Goal: Task Accomplishment & Management: Use online tool/utility

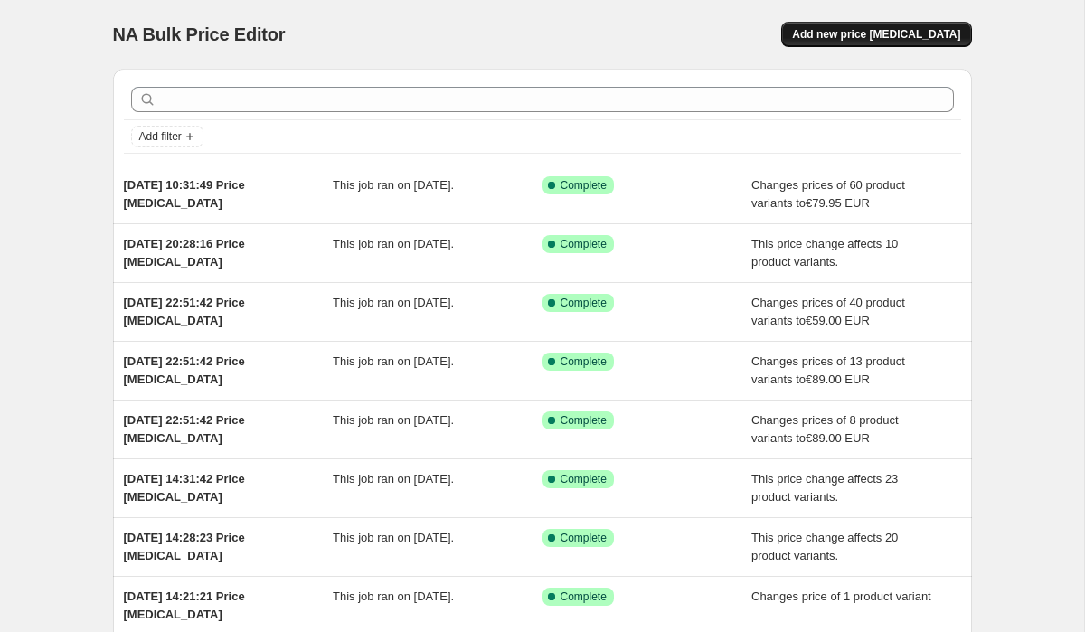
click at [884, 29] on span "Add new price [MEDICAL_DATA]" at bounding box center [876, 34] width 168 height 14
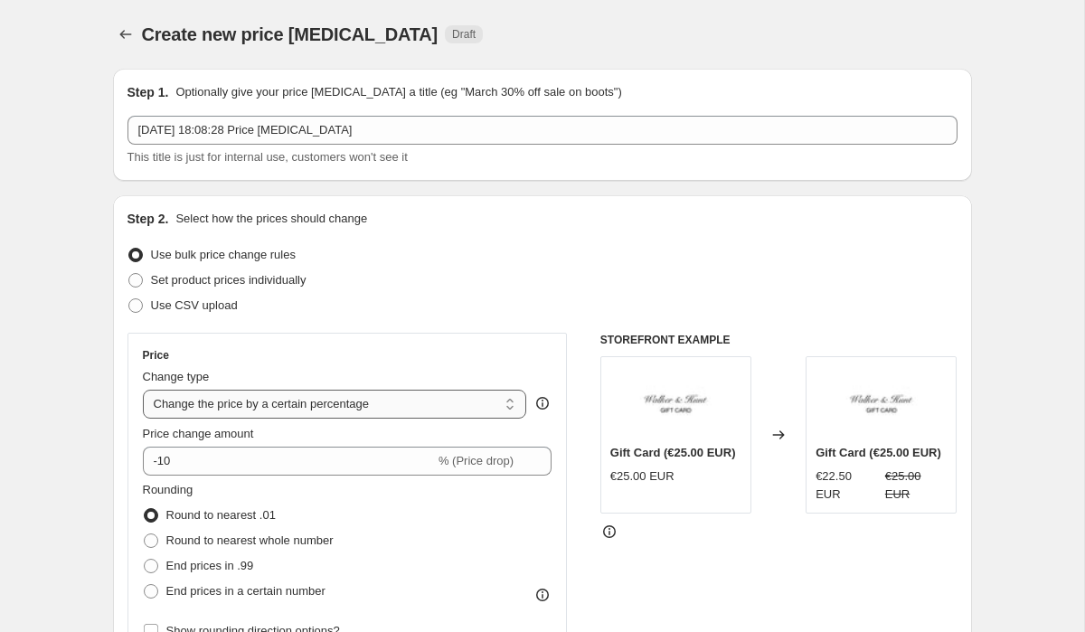
click at [295, 391] on select "Change the price to a certain amount Change the price by a certain amount Chang…" at bounding box center [335, 404] width 384 height 29
click at [143, 390] on select "Change the price to a certain amount Change the price by a certain amount Chang…" at bounding box center [335, 404] width 384 height 29
click at [278, 404] on select "Change the price to a certain amount Change the price by a certain amount Chang…" at bounding box center [335, 404] width 384 height 29
select select "to"
click at [143, 390] on select "Change the price to a certain amount Change the price by a certain amount Chang…" at bounding box center [335, 404] width 384 height 29
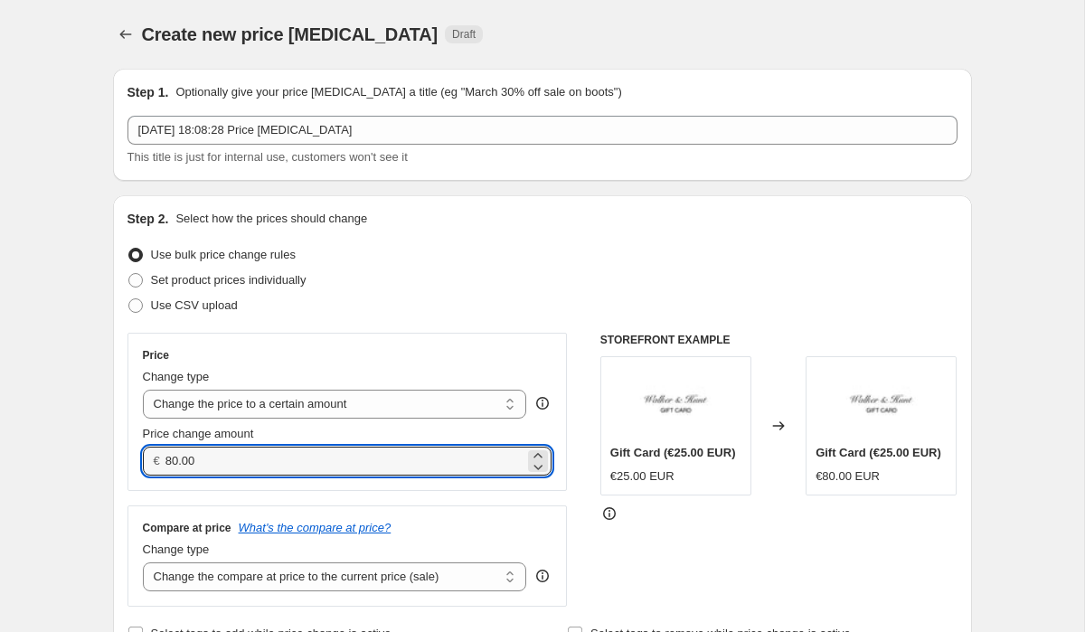
drag, startPoint x: 241, startPoint y: 450, endPoint x: 136, endPoint y: 463, distance: 105.7
click at [136, 463] on div "Price Change type Change the price to a certain amount Change the price by a ce…" at bounding box center [347, 412] width 440 height 158
drag, startPoint x: 230, startPoint y: 464, endPoint x: 189, endPoint y: 464, distance: 40.7
click at [189, 464] on input "14580.00" at bounding box center [344, 461] width 359 height 29
type input "145.00"
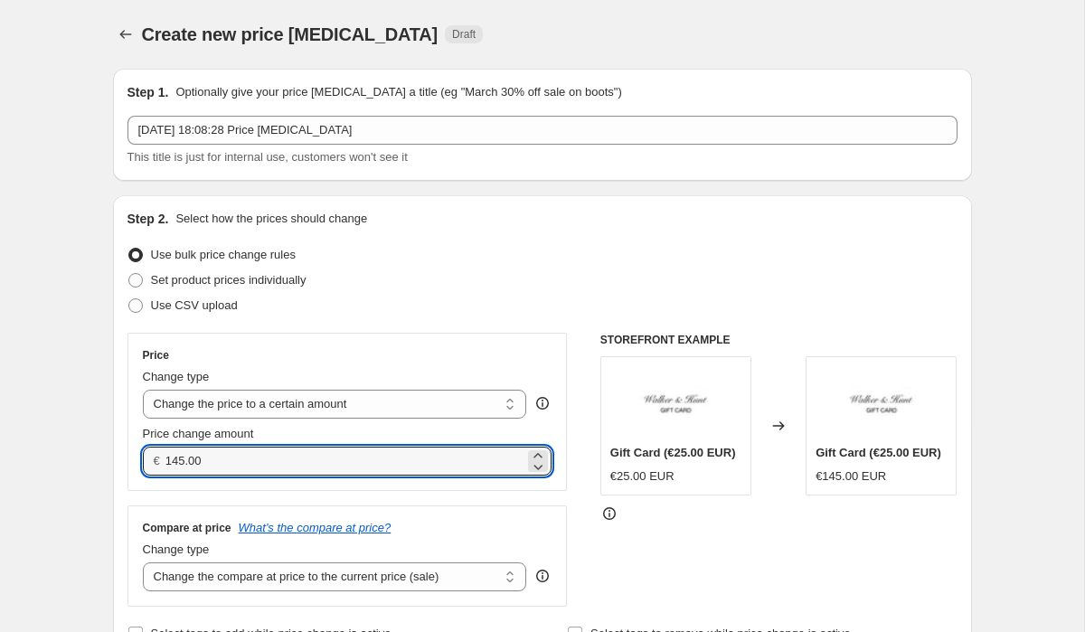
drag, startPoint x: 219, startPoint y: 466, endPoint x: 153, endPoint y: 466, distance: 66.0
click at [153, 466] on div "€ 145.00" at bounding box center [348, 461] width 410 height 29
click at [197, 576] on select "Change the compare at price to the current price (sale) Change the compare at p…" at bounding box center [335, 576] width 384 height 29
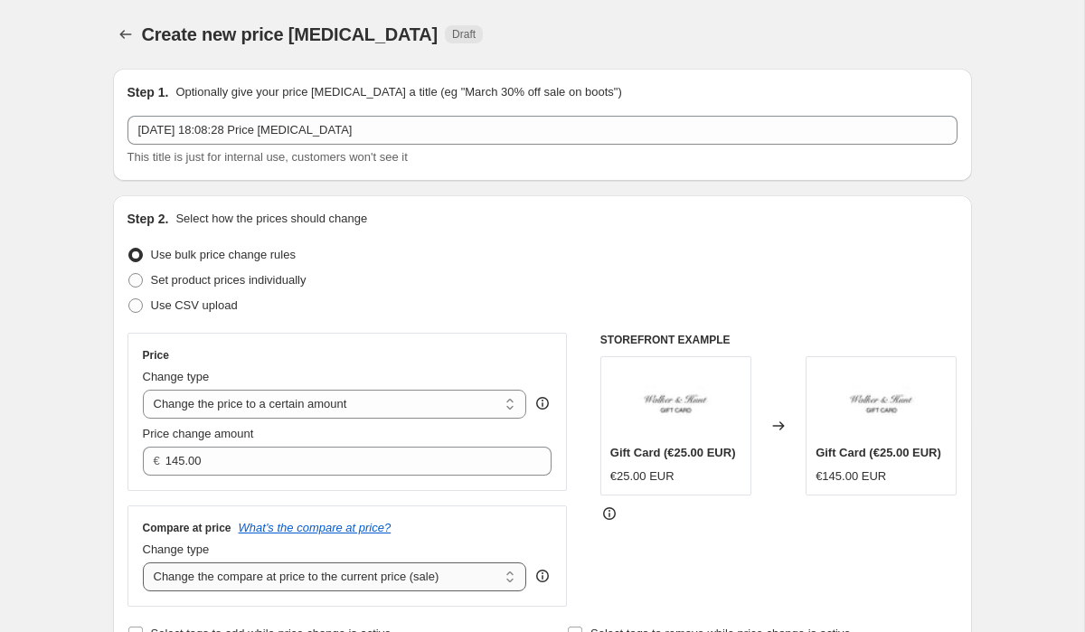
select select "to"
click at [143, 562] on select "Change the compare at price to the current price (sale) Change the compare at p…" at bounding box center [335, 576] width 384 height 29
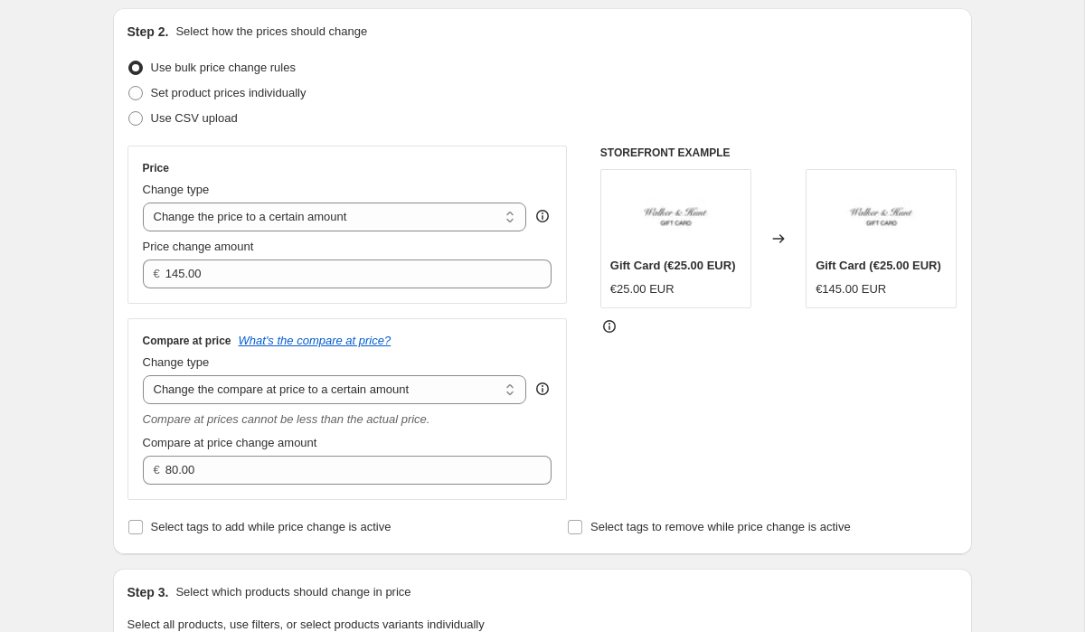
scroll to position [260, 0]
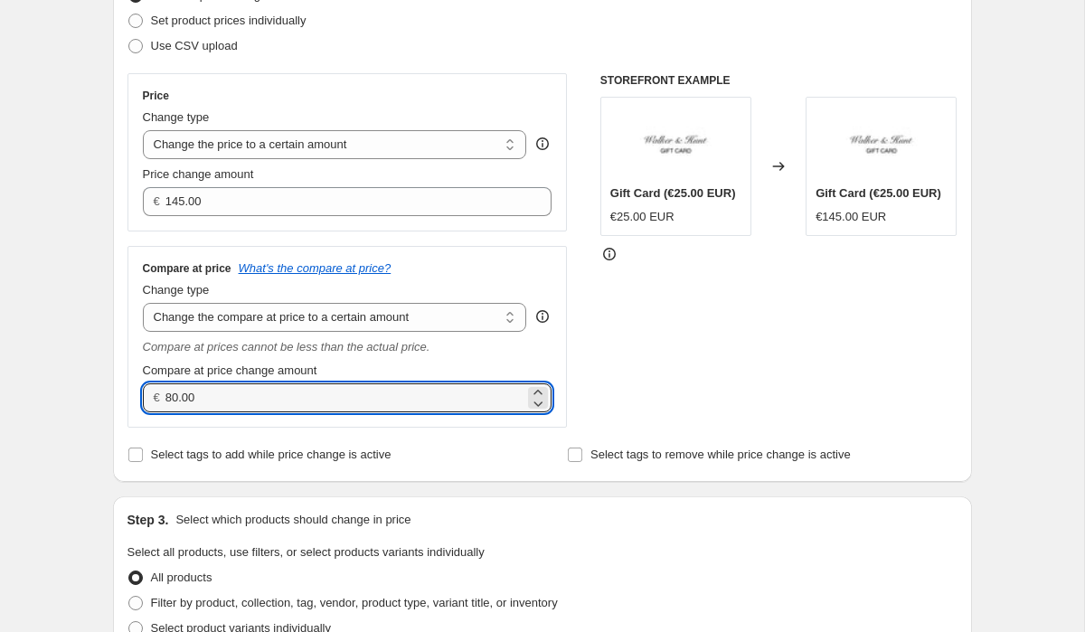
drag, startPoint x: 215, startPoint y: 403, endPoint x: 139, endPoint y: 389, distance: 77.3
click at [139, 389] on div "Compare at price What's the compare at price? Change type Change the compare at…" at bounding box center [347, 337] width 440 height 182
paste input "145"
type input "145.00"
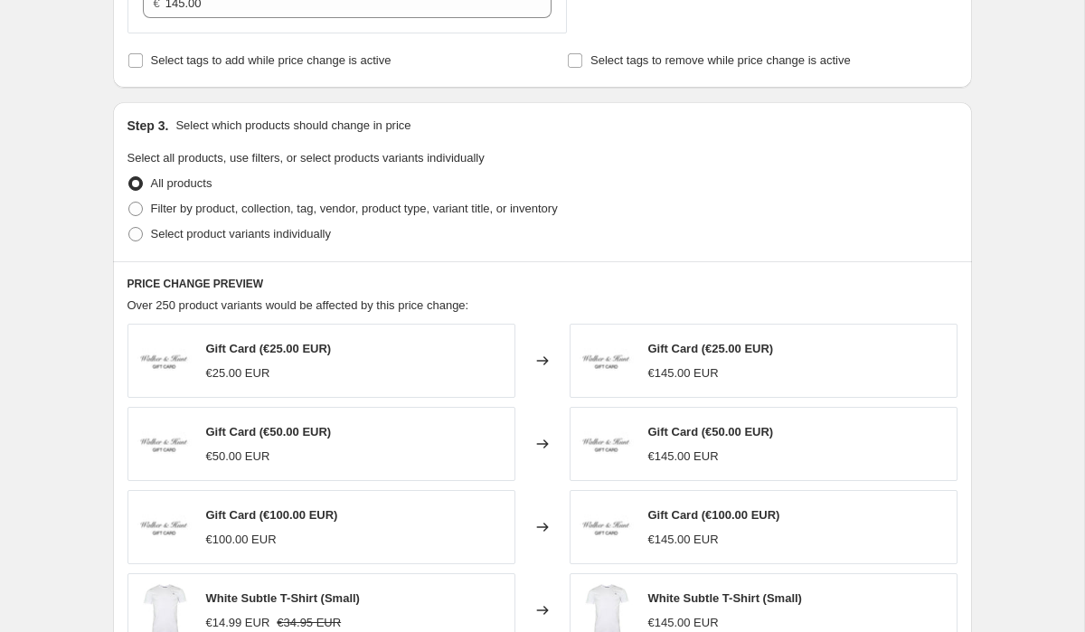
scroll to position [668, 0]
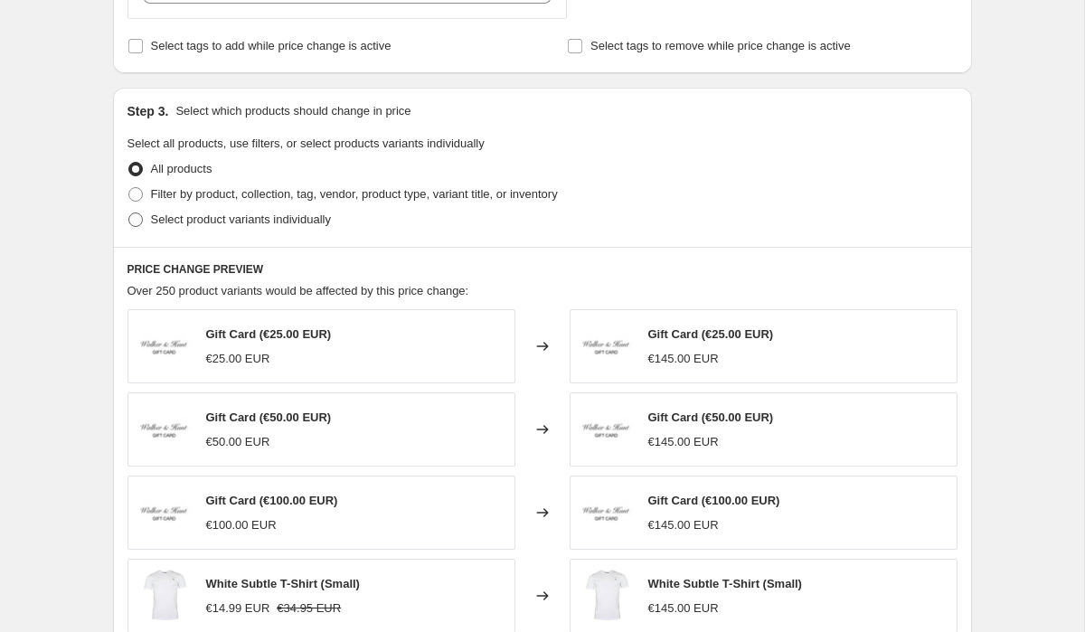
click at [129, 221] on span at bounding box center [135, 219] width 14 height 14
click at [129, 213] on input "Select product variants individually" at bounding box center [128, 212] width 1 height 1
radio input "true"
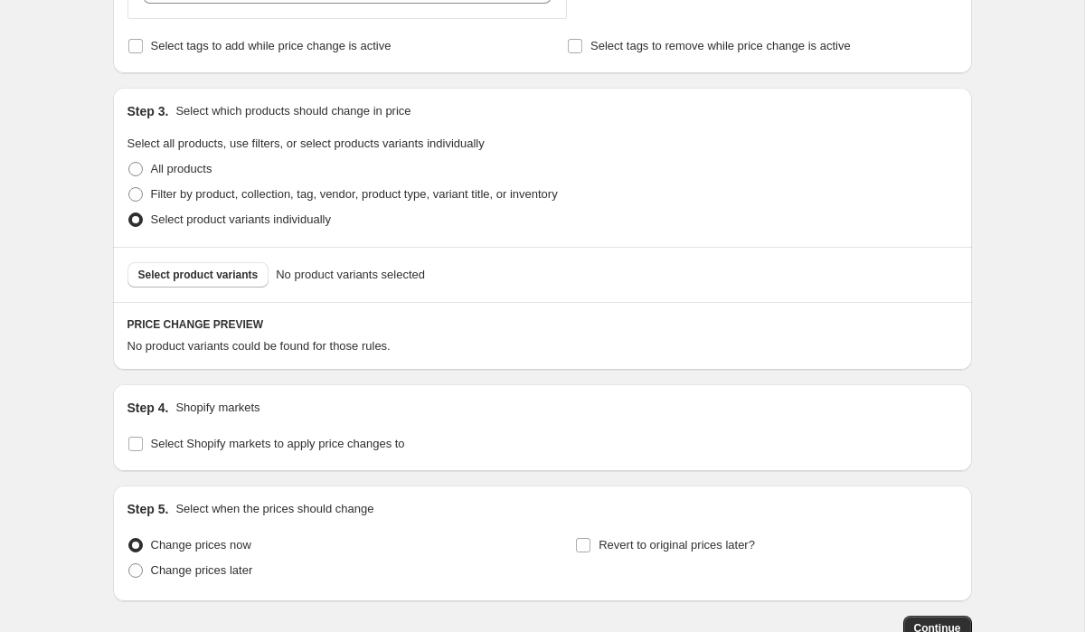
click at [180, 273] on span "Select product variants" at bounding box center [198, 275] width 120 height 14
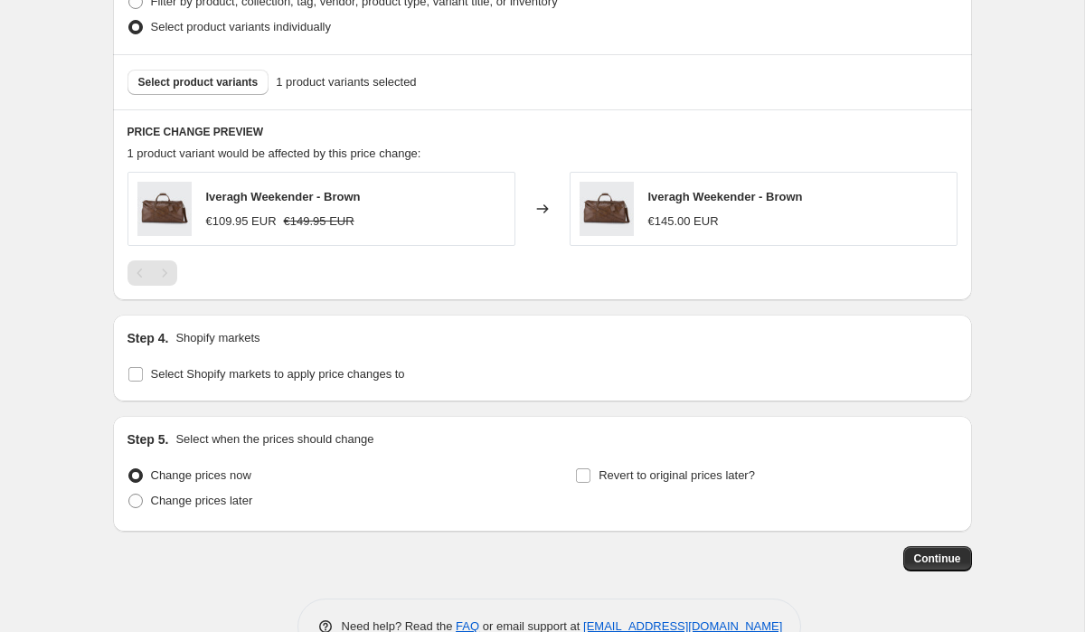
scroll to position [911, 0]
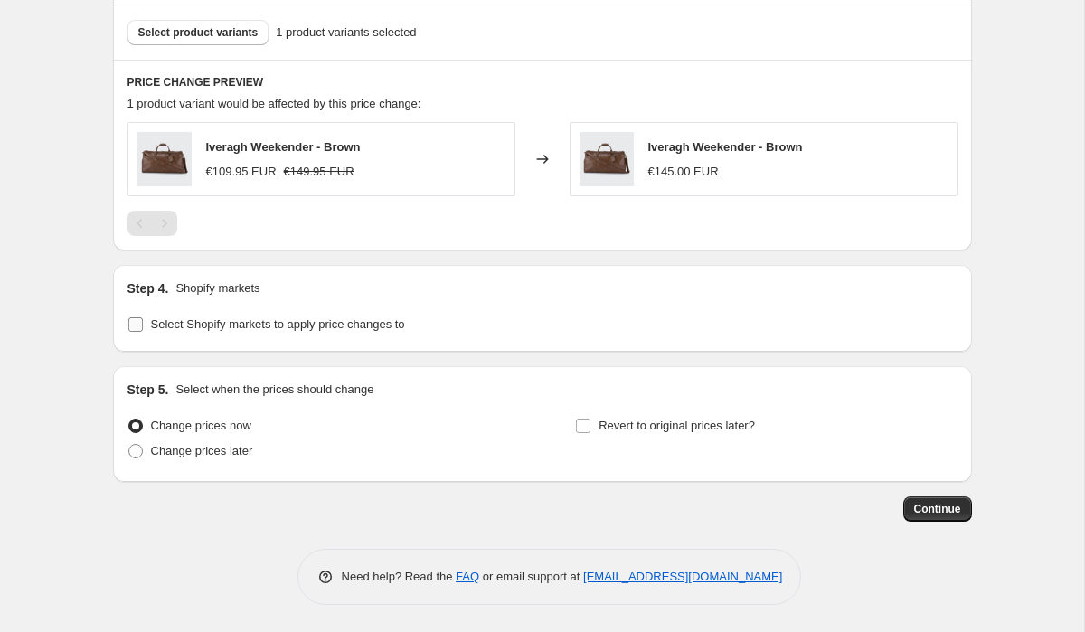
click at [134, 318] on input "Select Shopify markets to apply price changes to" at bounding box center [135, 324] width 14 height 14
checkbox input "true"
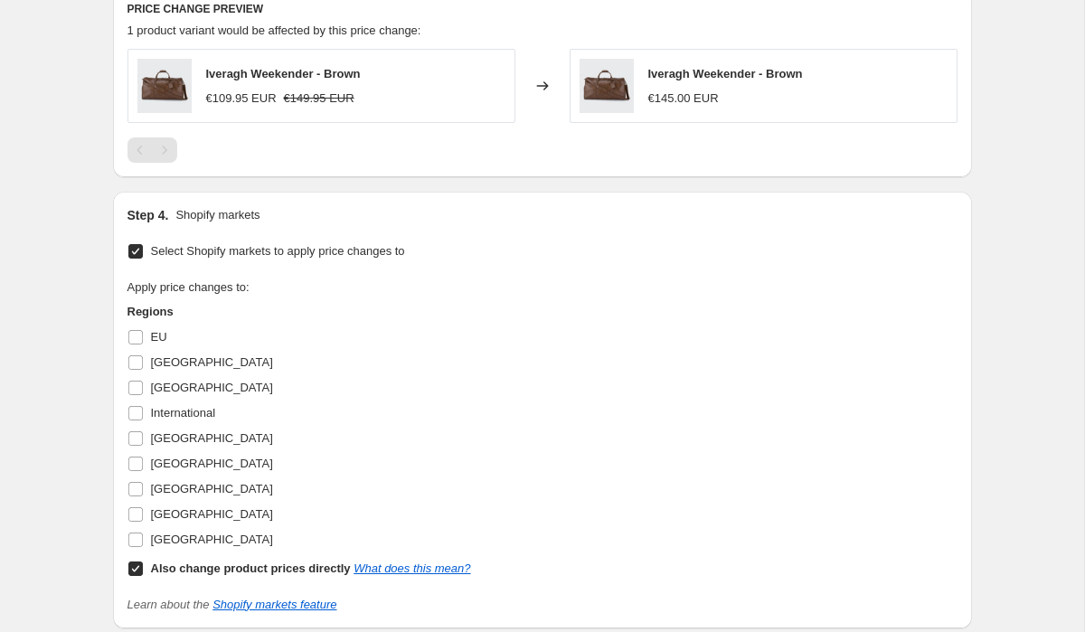
scroll to position [1019, 0]
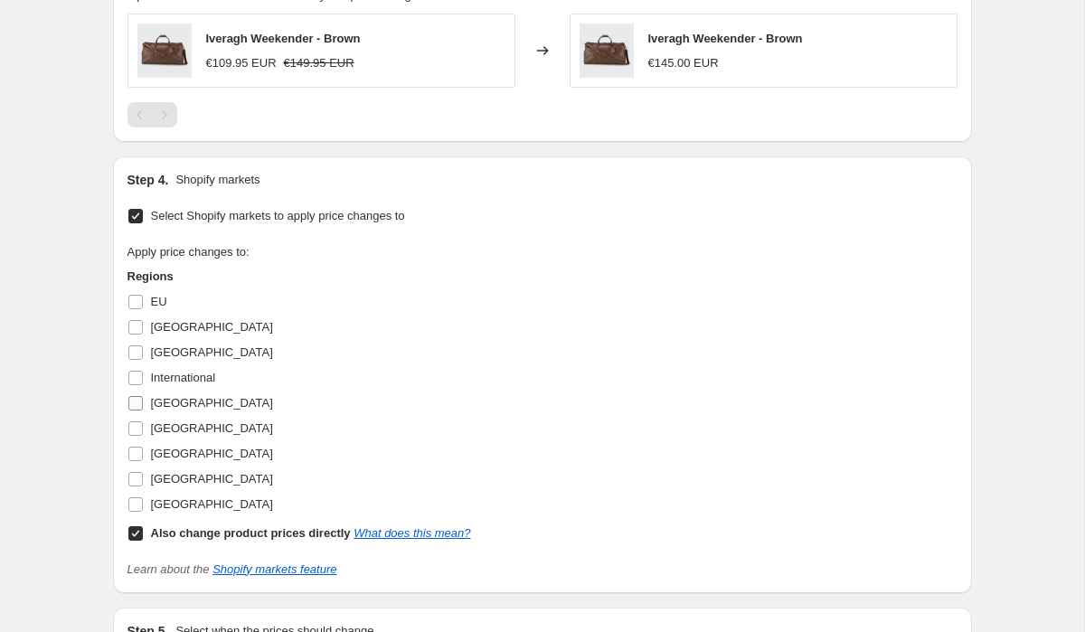
click at [138, 407] on input "[GEOGRAPHIC_DATA]" at bounding box center [135, 403] width 14 height 14
checkbox input "true"
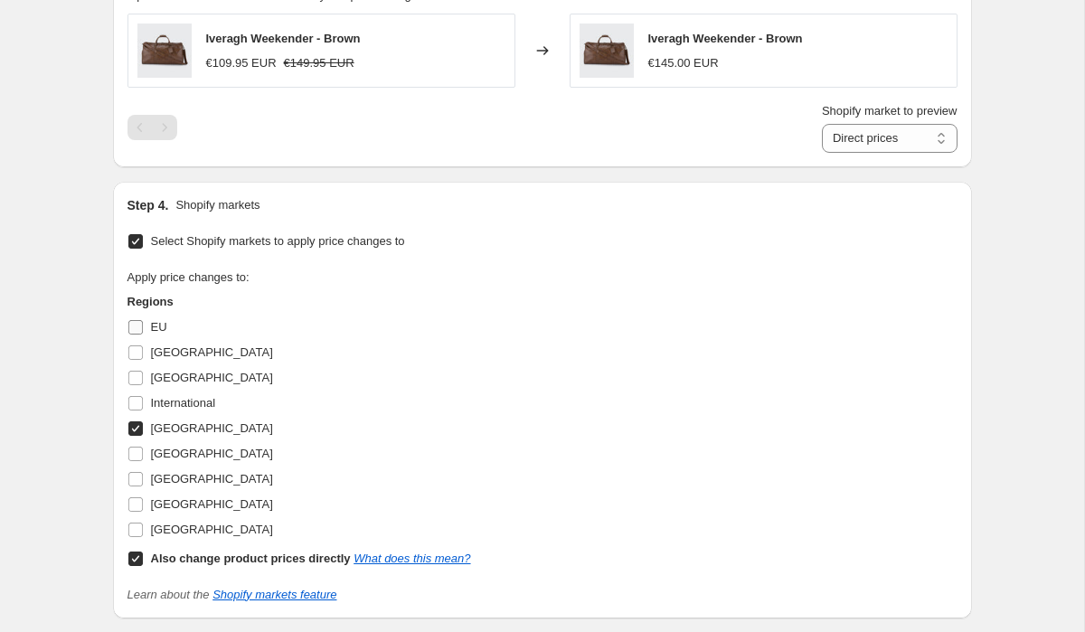
click at [138, 327] on input "EU" at bounding box center [135, 327] width 14 height 14
checkbox input "true"
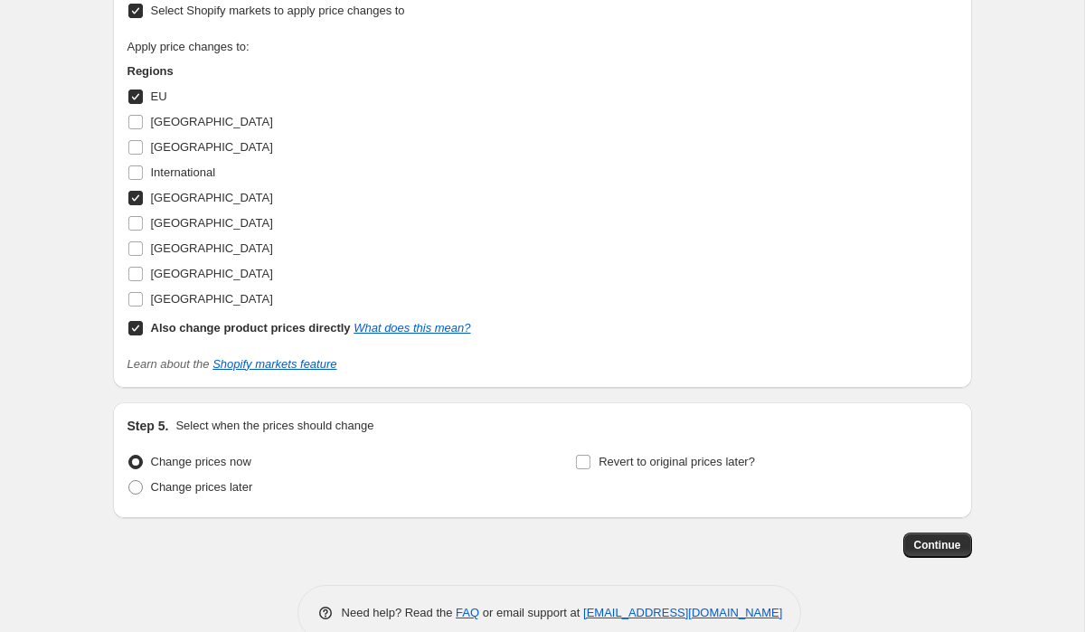
scroll to position [1259, 0]
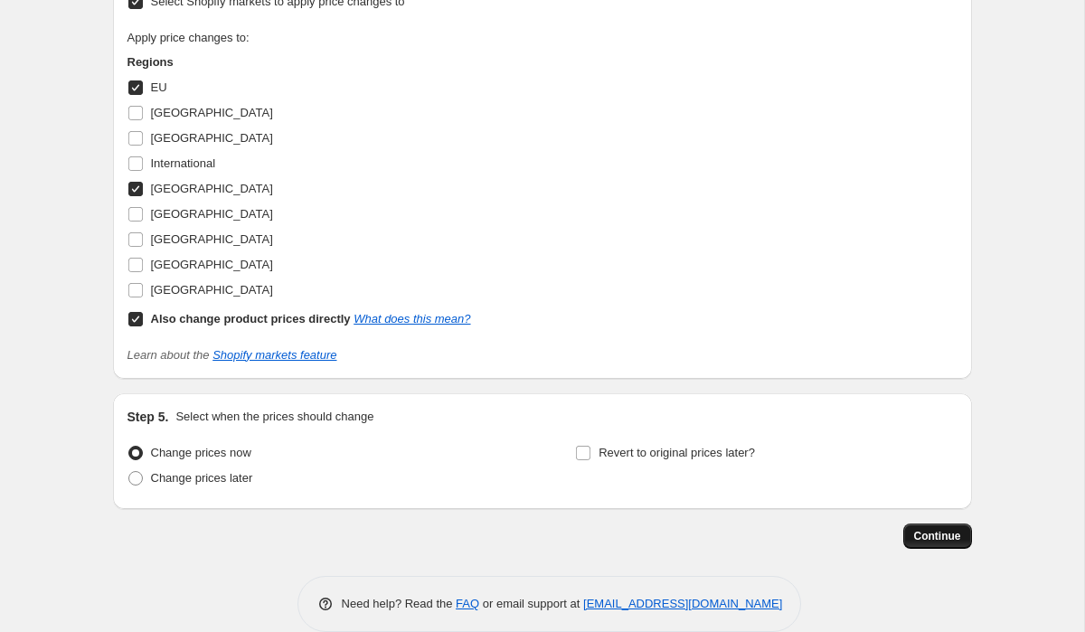
click at [942, 543] on button "Continue" at bounding box center [937, 536] width 69 height 25
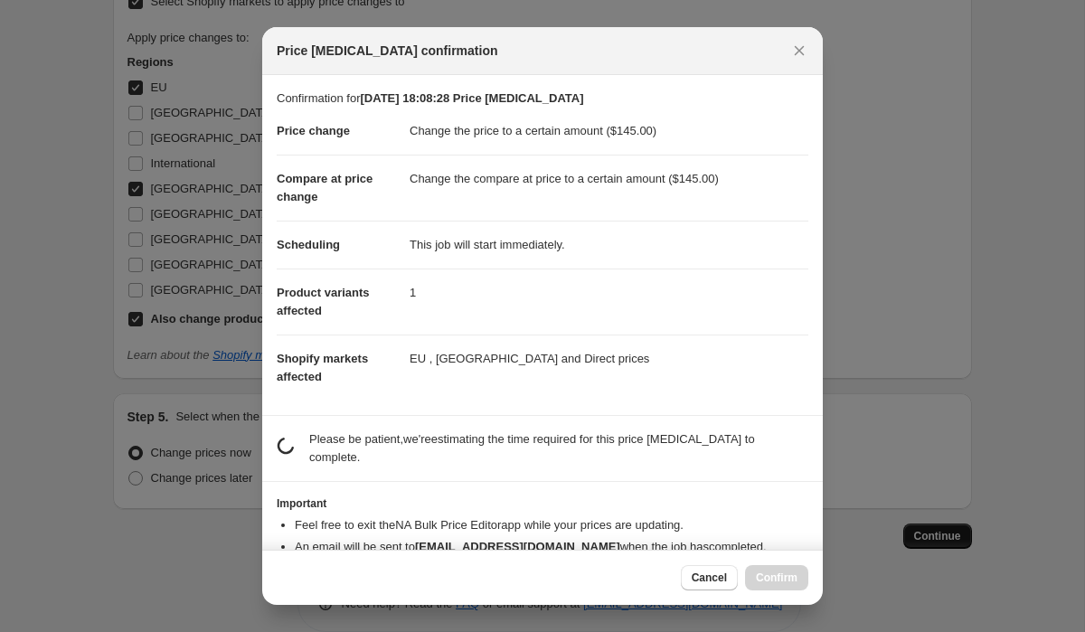
scroll to position [0, 0]
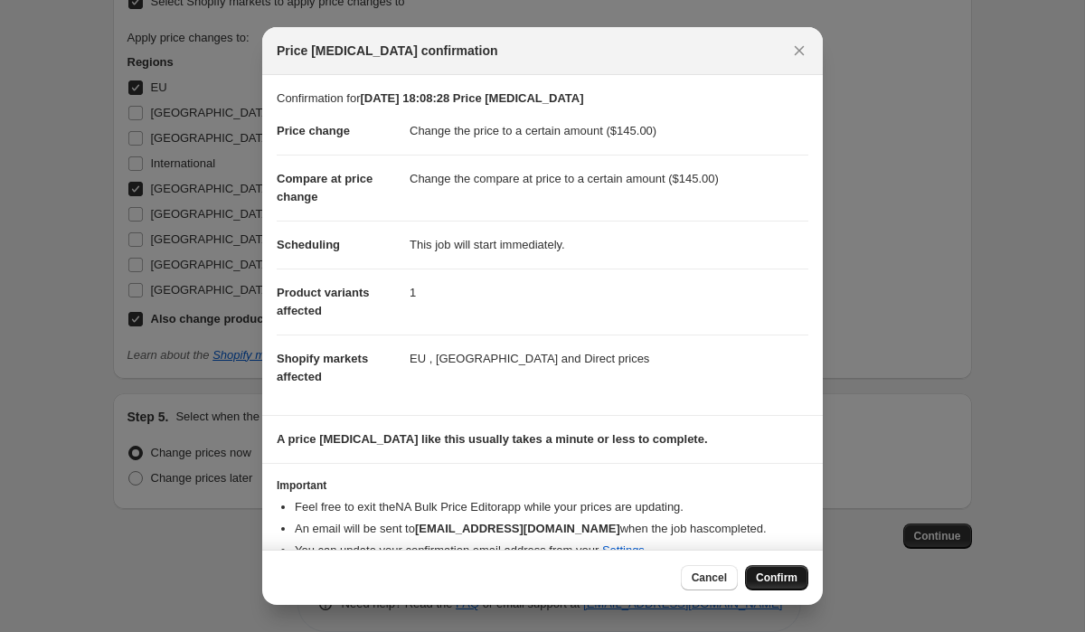
click at [779, 574] on span "Confirm" at bounding box center [777, 578] width 42 height 14
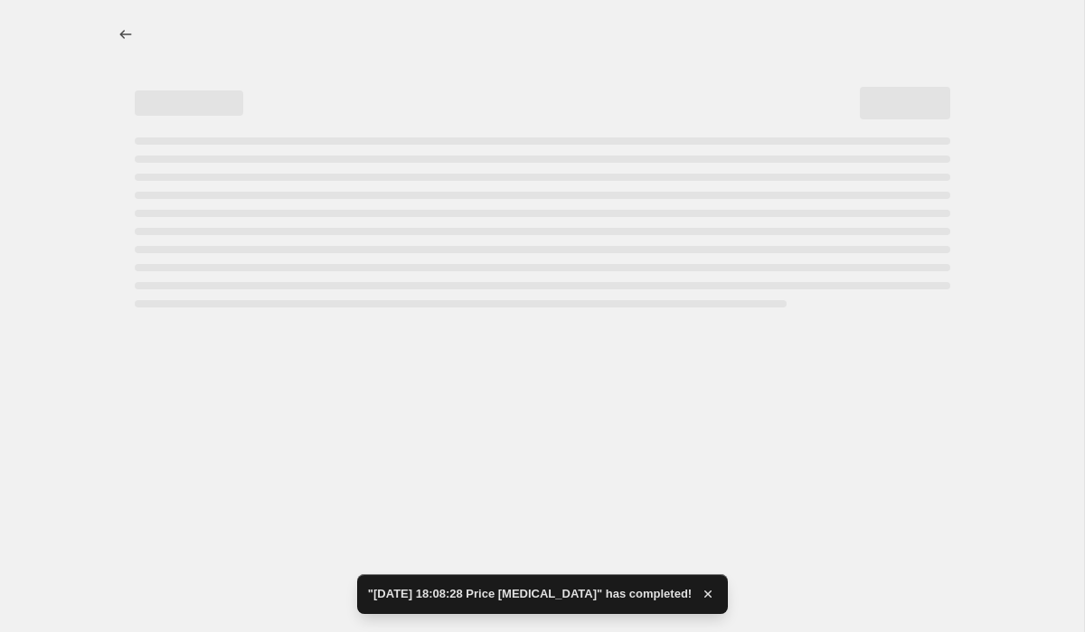
select select "to"
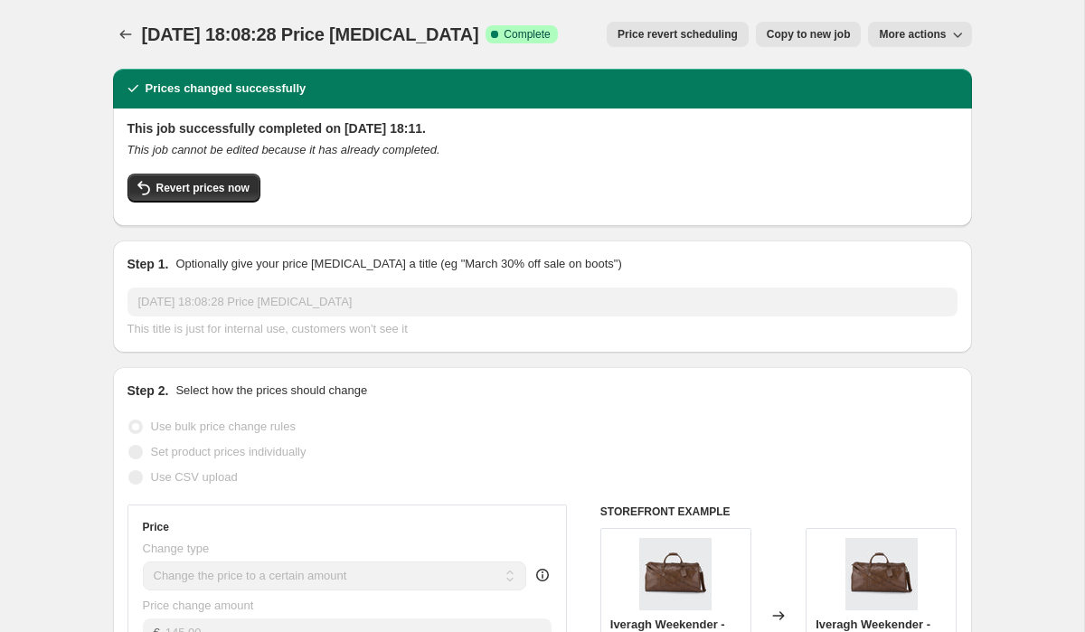
click at [817, 38] on span "Copy to new job" at bounding box center [809, 34] width 84 height 14
select select "to"
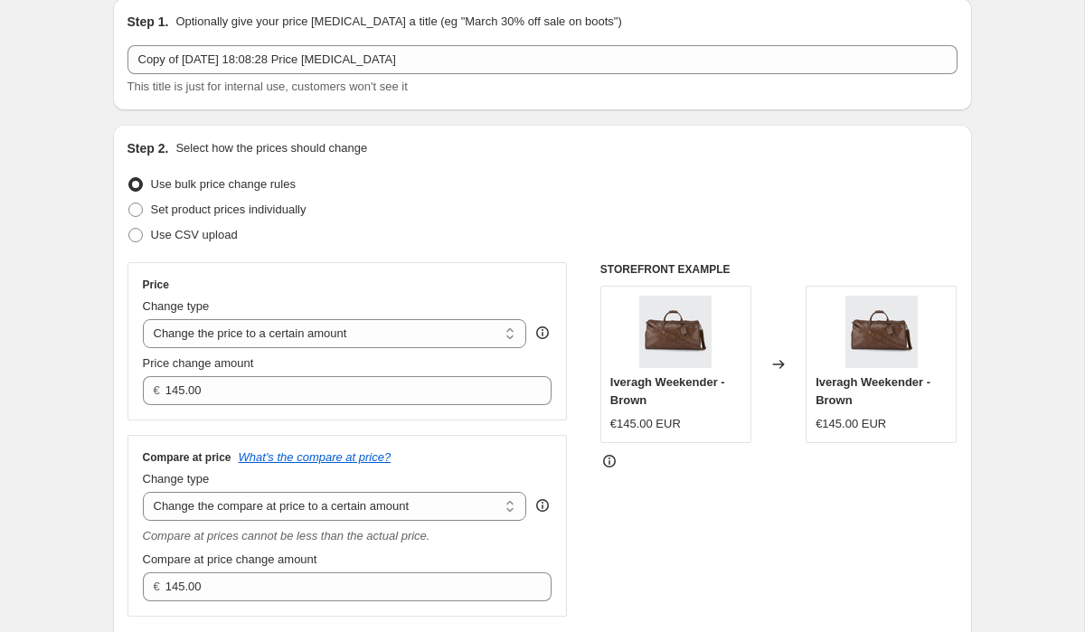
scroll to position [79, 0]
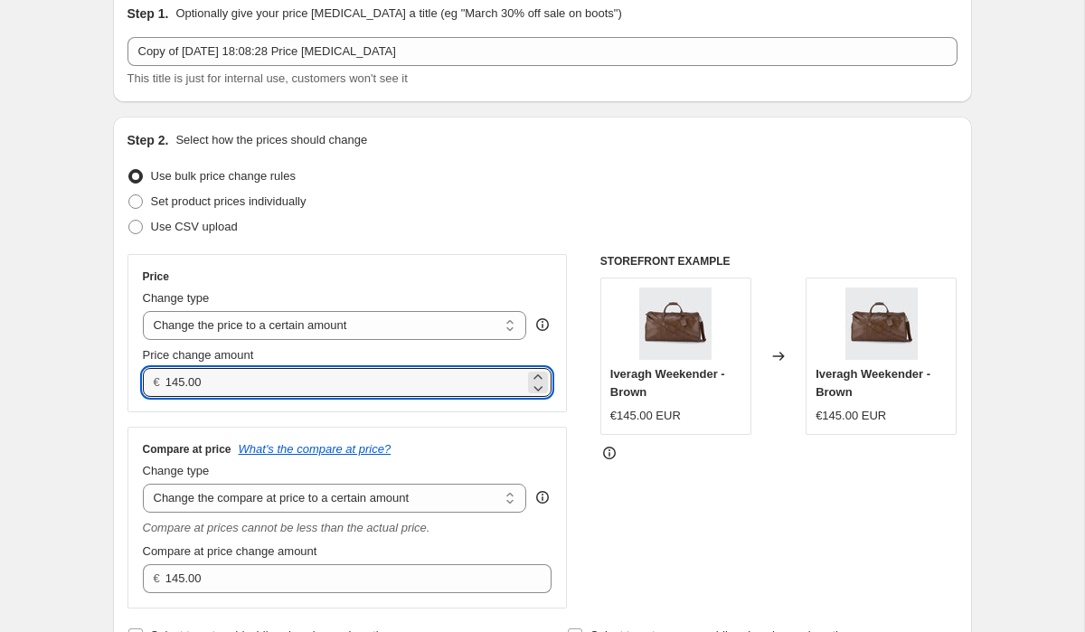
drag, startPoint x: 222, startPoint y: 382, endPoint x: 120, endPoint y: 381, distance: 102.2
click at [120, 381] on div "Step 2. Select how the prices should change Use bulk price change rules Set pro…" at bounding box center [542, 390] width 859 height 546
drag, startPoint x: 208, startPoint y: 386, endPoint x: 156, endPoint y: 382, distance: 52.6
click at [156, 382] on div "€ 119.95" at bounding box center [348, 382] width 410 height 29
click at [212, 382] on input "119.95" at bounding box center [344, 382] width 359 height 29
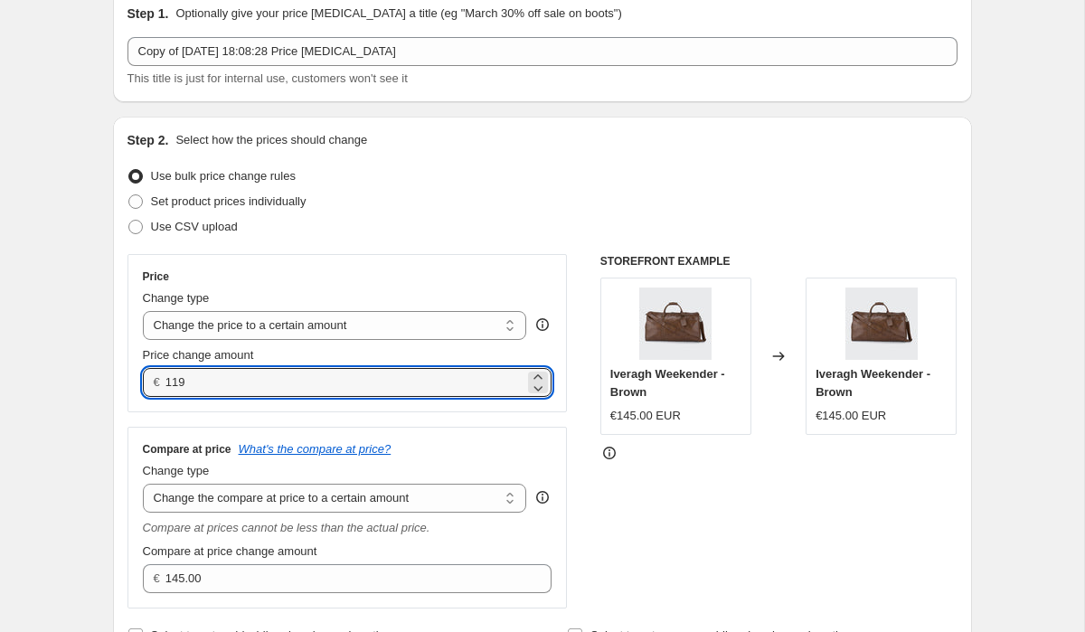
drag, startPoint x: 201, startPoint y: 383, endPoint x: 161, endPoint y: 381, distance: 39.9
click at [161, 381] on div "€ 119" at bounding box center [348, 382] width 410 height 29
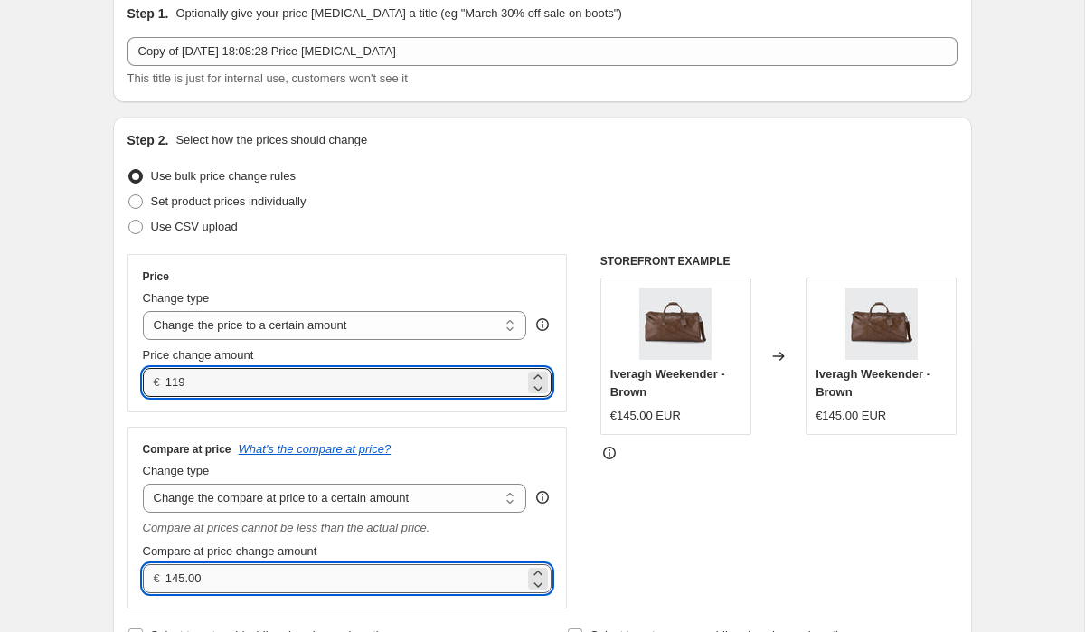
type input "119.00"
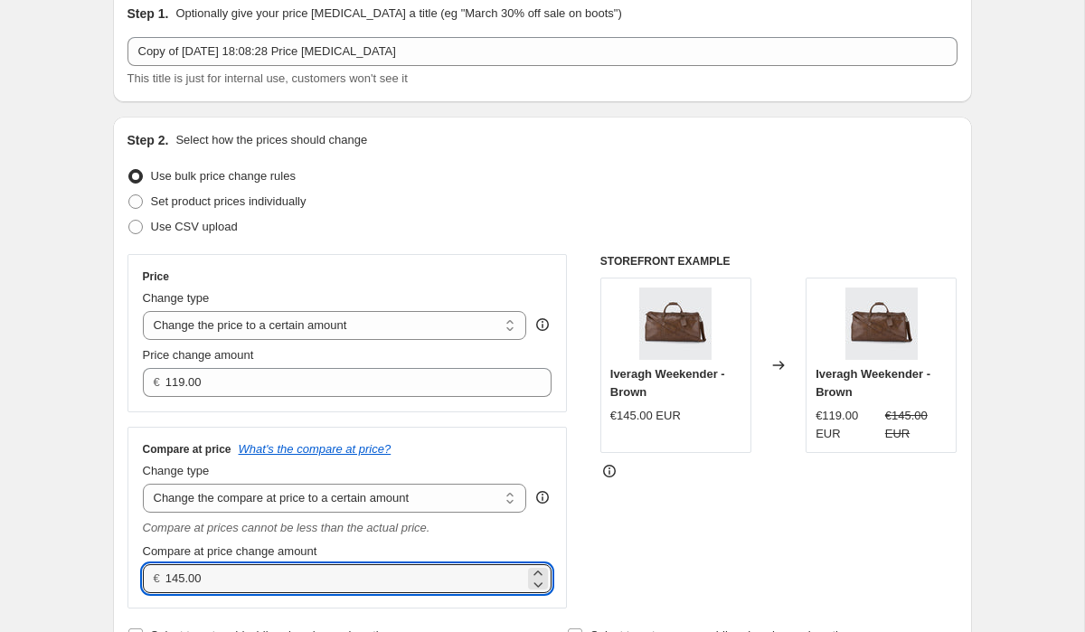
drag, startPoint x: 213, startPoint y: 573, endPoint x: 149, endPoint y: 571, distance: 64.2
click at [149, 571] on div "€ 145.00" at bounding box center [348, 578] width 410 height 29
paste input "19"
type input "119.00"
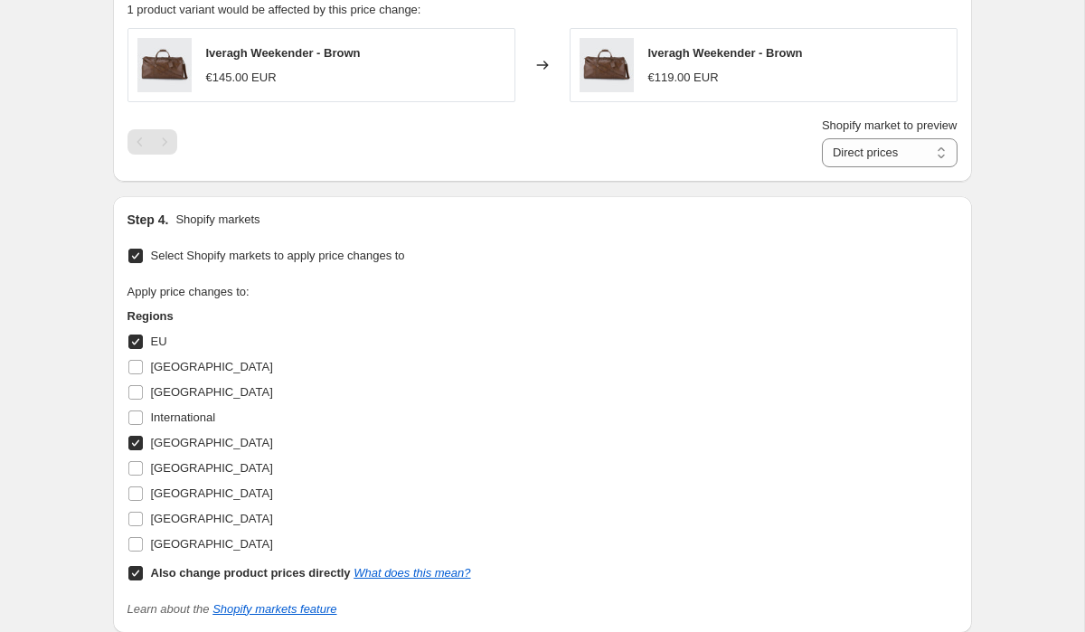
scroll to position [1014, 0]
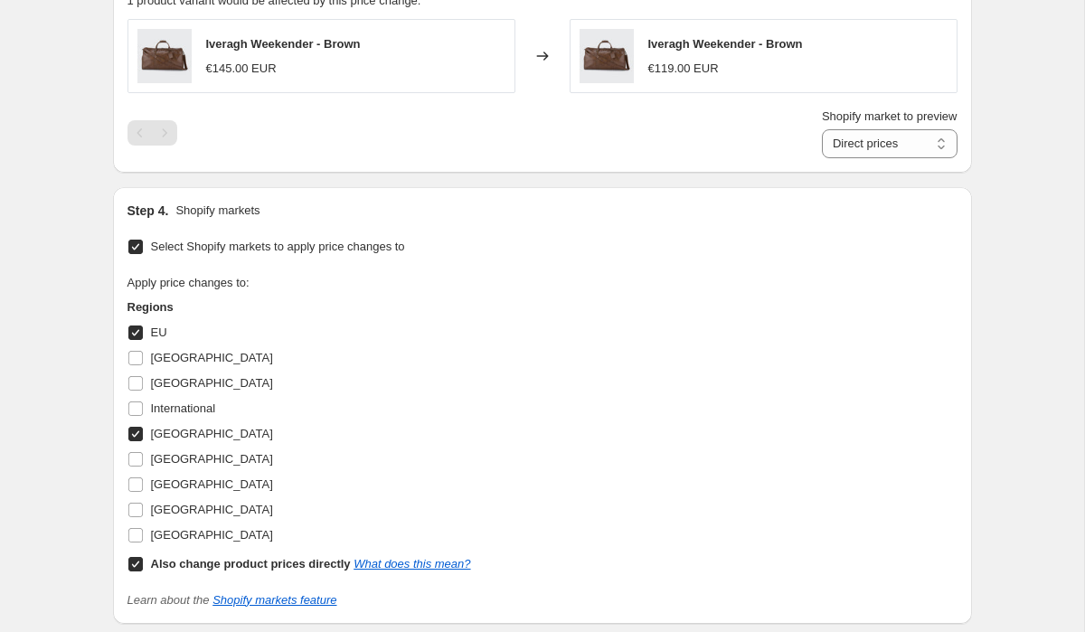
click at [136, 433] on input "[GEOGRAPHIC_DATA]" at bounding box center [135, 434] width 14 height 14
checkbox input "false"
click at [137, 331] on input "EU" at bounding box center [135, 333] width 14 height 14
checkbox input "false"
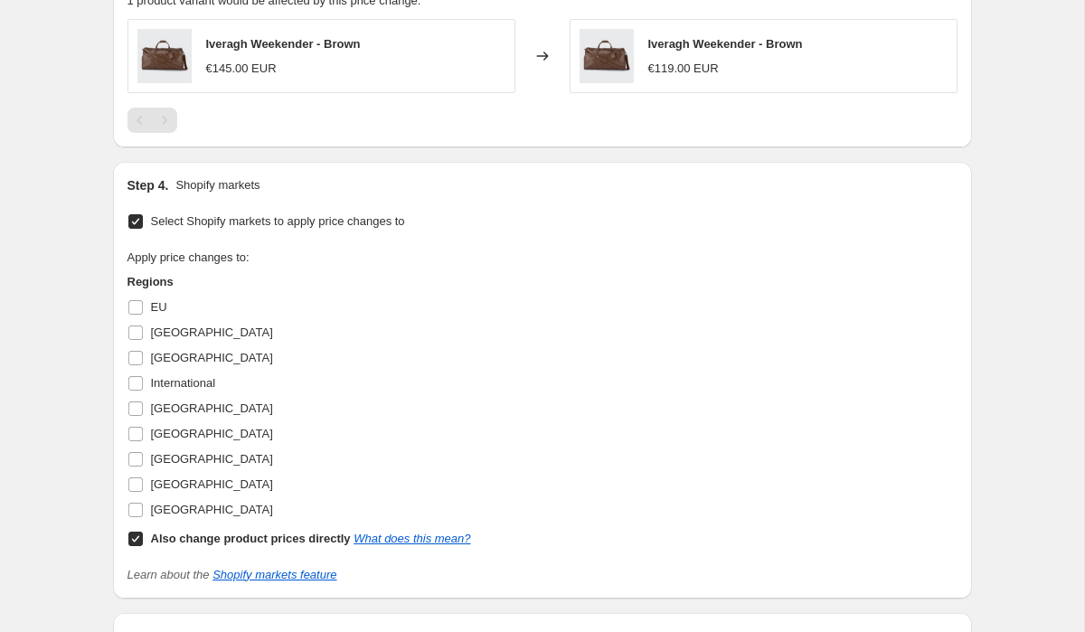
click at [136, 543] on input "Also change product prices directly What does this mean?" at bounding box center [135, 539] width 14 height 14
checkbox input "false"
click at [129, 477] on span at bounding box center [135, 485] width 16 height 16
click at [129, 477] on input "[GEOGRAPHIC_DATA]" at bounding box center [135, 484] width 14 height 14
checkbox input "true"
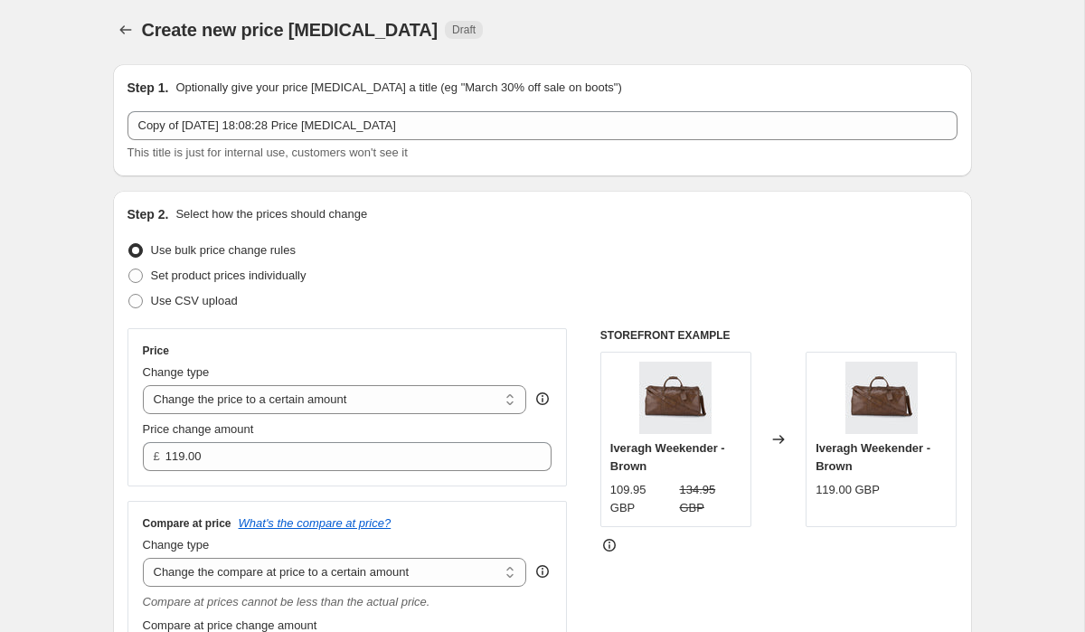
scroll to position [62, 0]
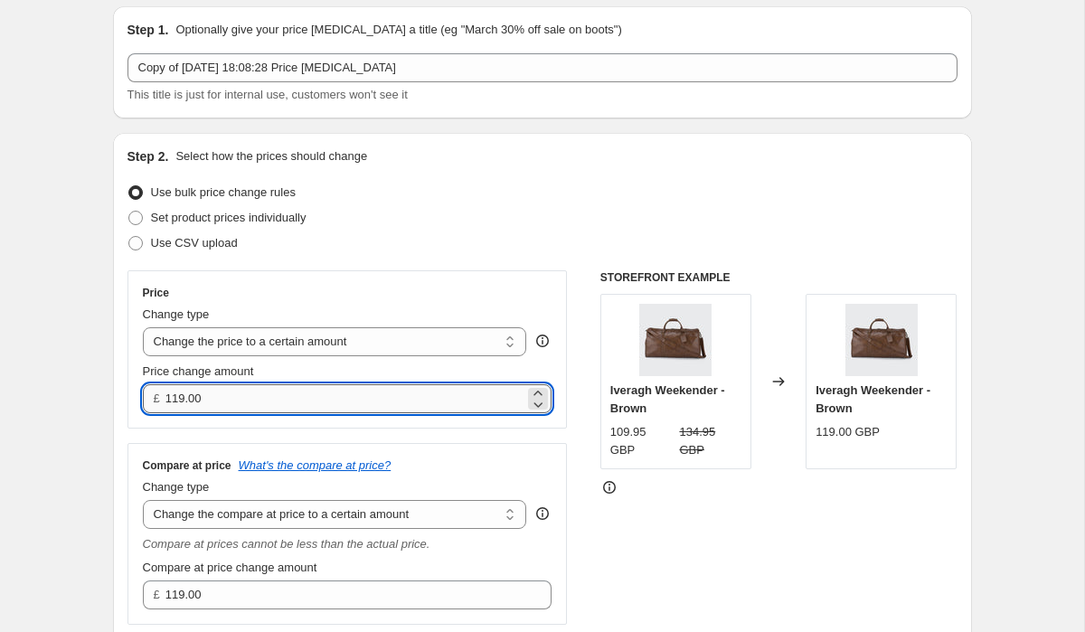
drag, startPoint x: 209, startPoint y: 393, endPoint x: 175, endPoint y: 397, distance: 34.6
click at [175, 397] on input "119.00" at bounding box center [344, 398] width 359 height 29
drag, startPoint x: 220, startPoint y: 395, endPoint x: 163, endPoint y: 395, distance: 57.0
click at [163, 395] on div "£ 124.95" at bounding box center [348, 398] width 410 height 29
type input "124.95"
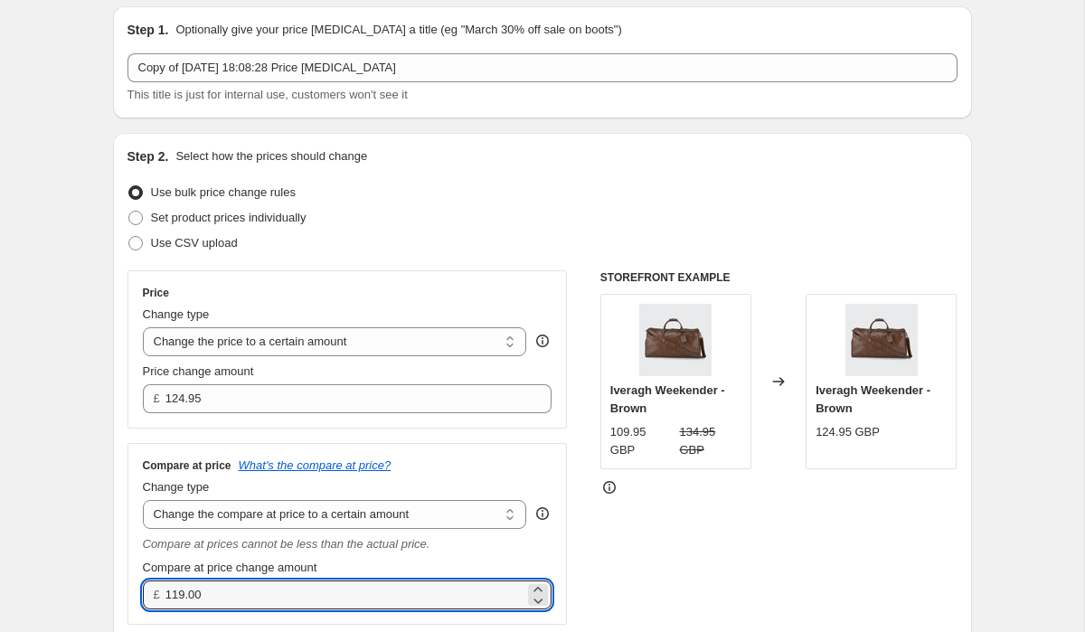
drag, startPoint x: 205, startPoint y: 590, endPoint x: 144, endPoint y: 590, distance: 61.5
click at [144, 590] on div "£ 119.00" at bounding box center [348, 595] width 410 height 29
paste input "24.95"
type input "124.95"
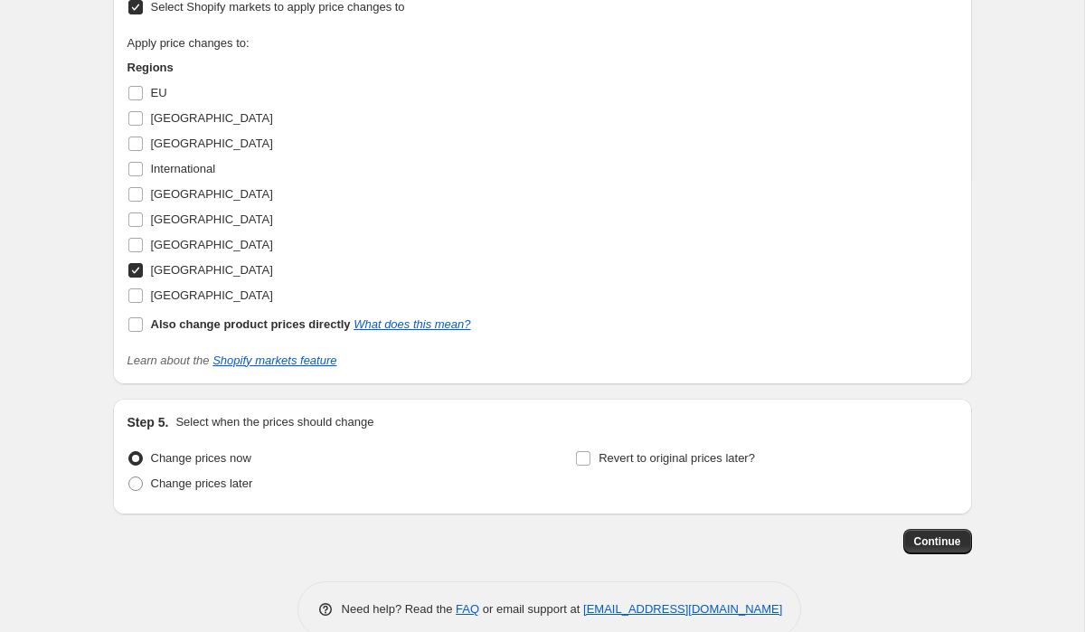
scroll to position [1261, 0]
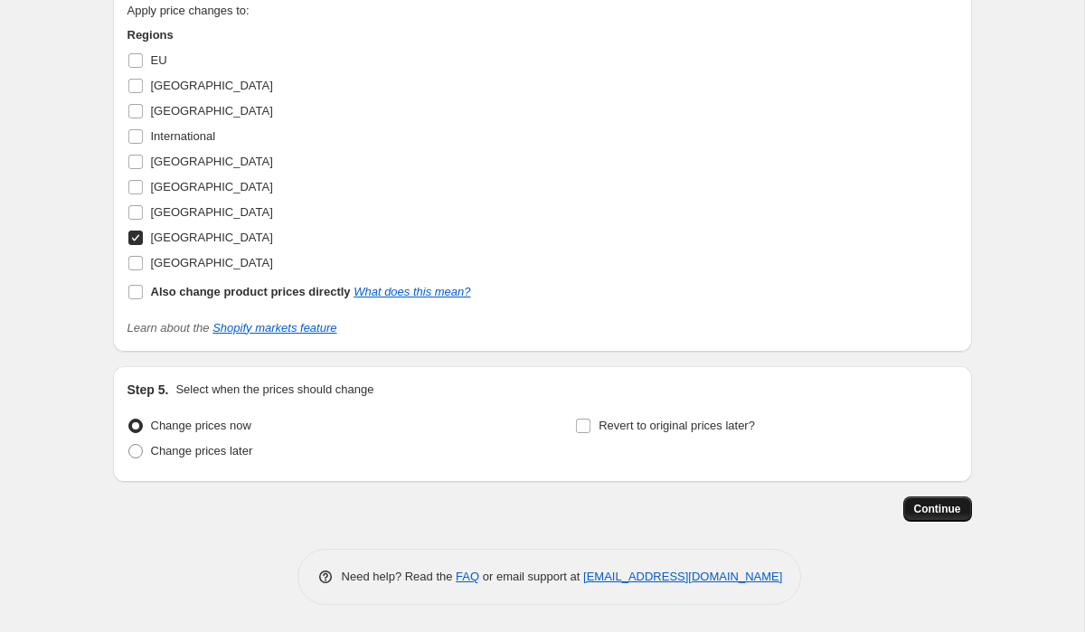
click at [939, 508] on span "Continue" at bounding box center [937, 509] width 47 height 14
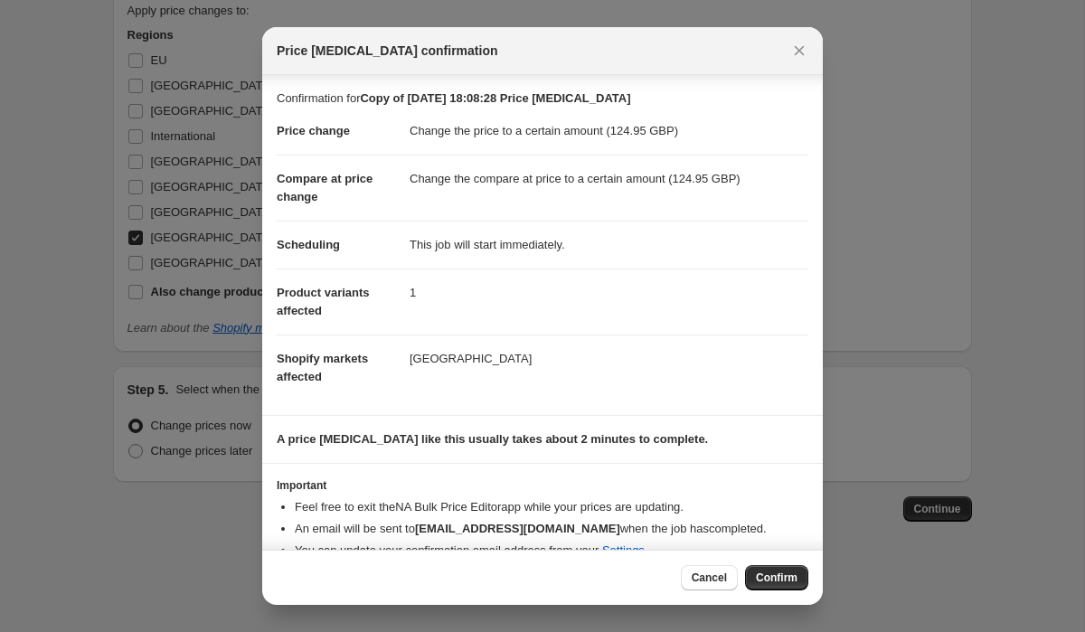
scroll to position [46, 0]
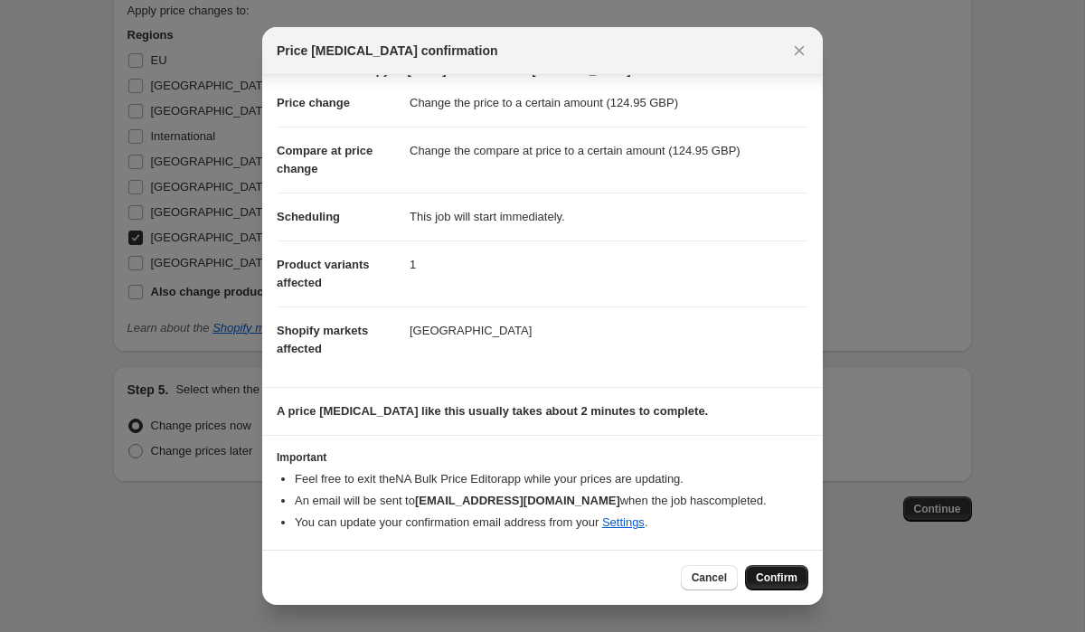
click at [780, 582] on span "Confirm" at bounding box center [777, 578] width 42 height 14
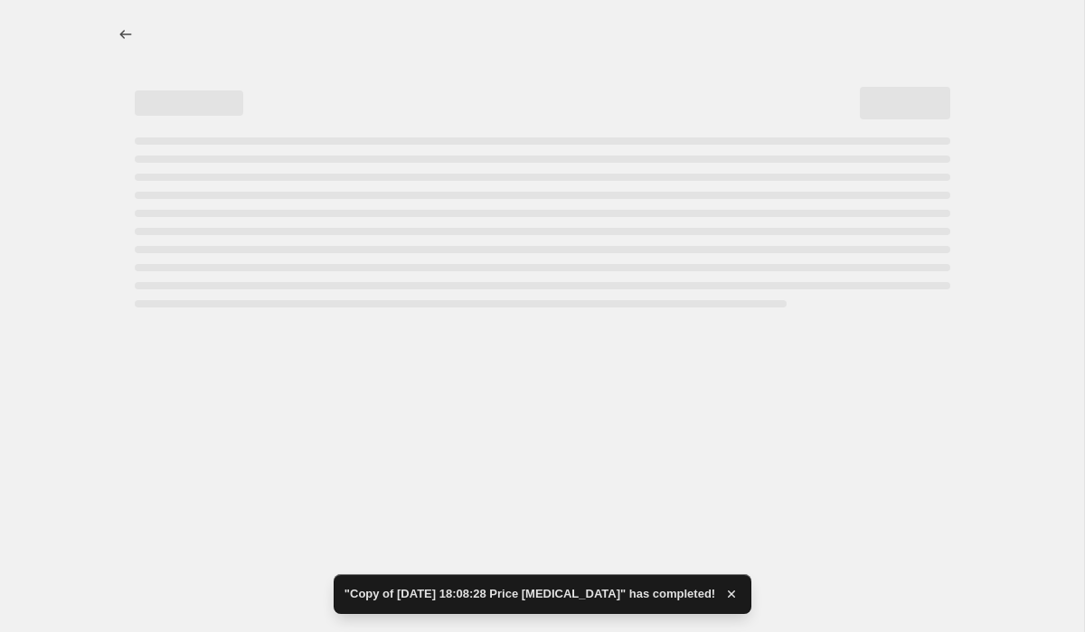
select select "to"
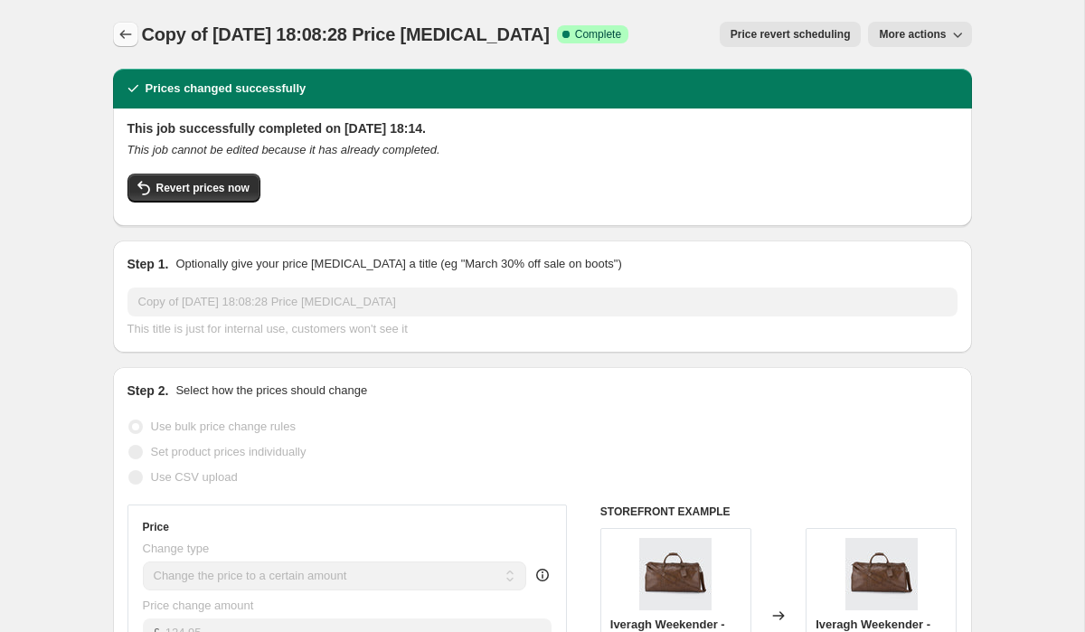
click at [117, 33] on icon "Price change jobs" at bounding box center [126, 34] width 18 height 18
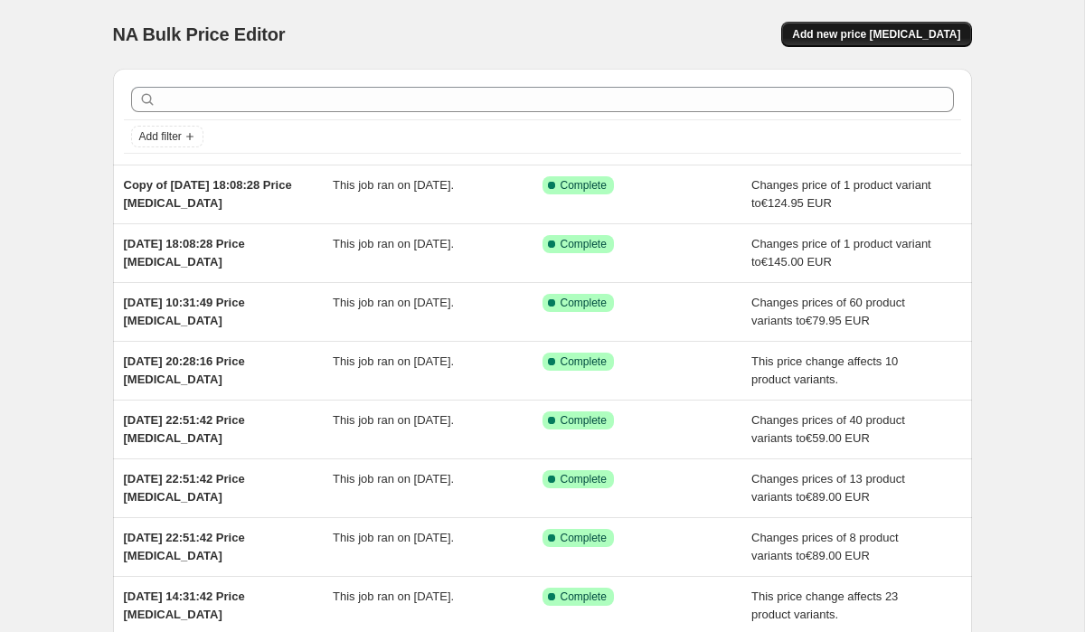
click at [849, 36] on span "Add new price [MEDICAL_DATA]" at bounding box center [876, 34] width 168 height 14
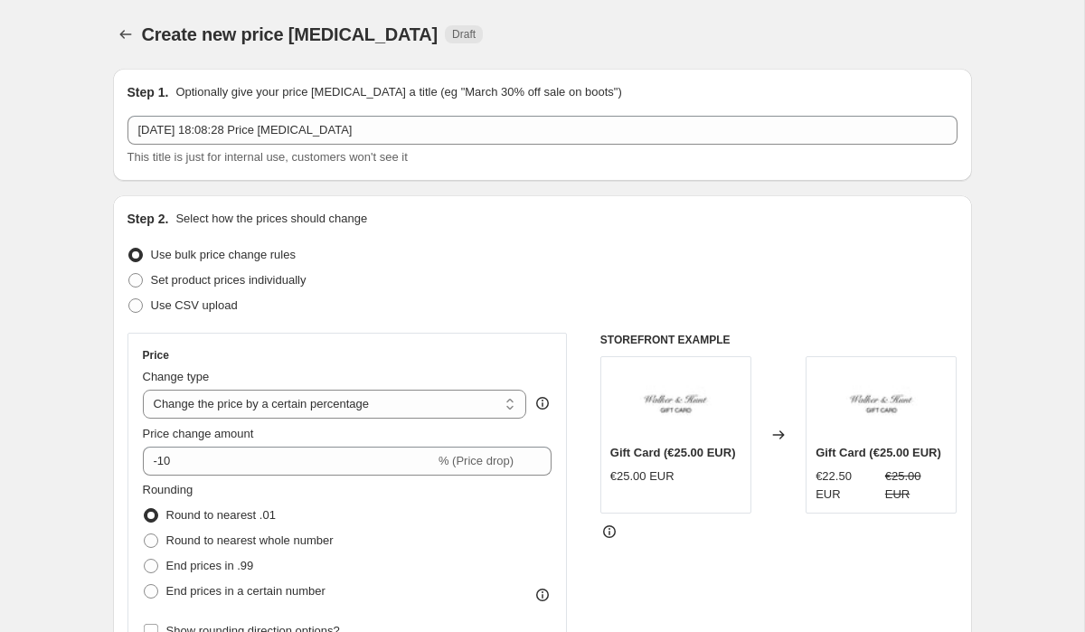
scroll to position [71, 0]
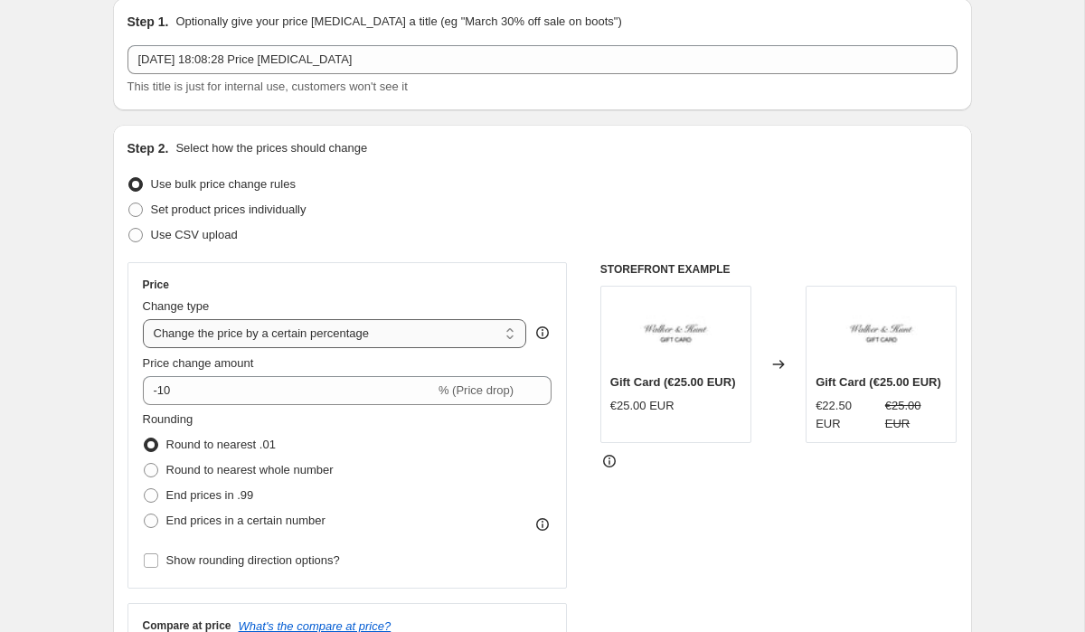
click at [192, 332] on select "Change the price to a certain amount Change the price by a certain amount Chang…" at bounding box center [335, 333] width 384 height 29
select select "no_change"
click at [143, 319] on select "Change the price to a certain amount Change the price by a certain amount Chang…" at bounding box center [335, 333] width 384 height 29
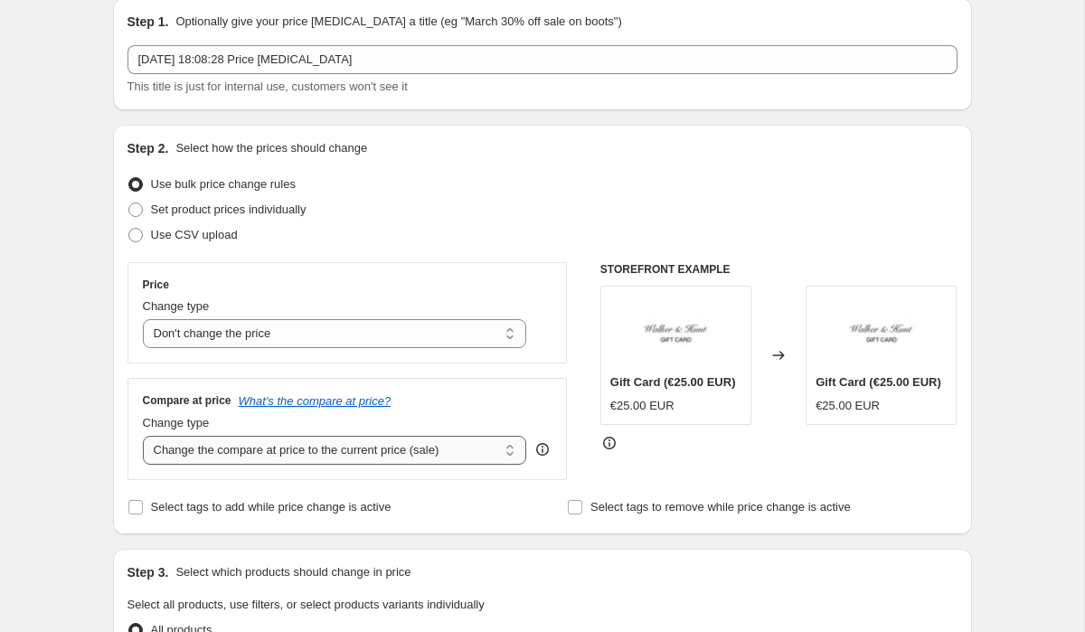
click at [195, 441] on select "Change the compare at price to the current price (sale) Change the compare at p…" at bounding box center [335, 450] width 384 height 29
select select "to"
click at [143, 436] on select "Change the compare at price to the current price (sale) Change the compare at p…" at bounding box center [335, 450] width 384 height 29
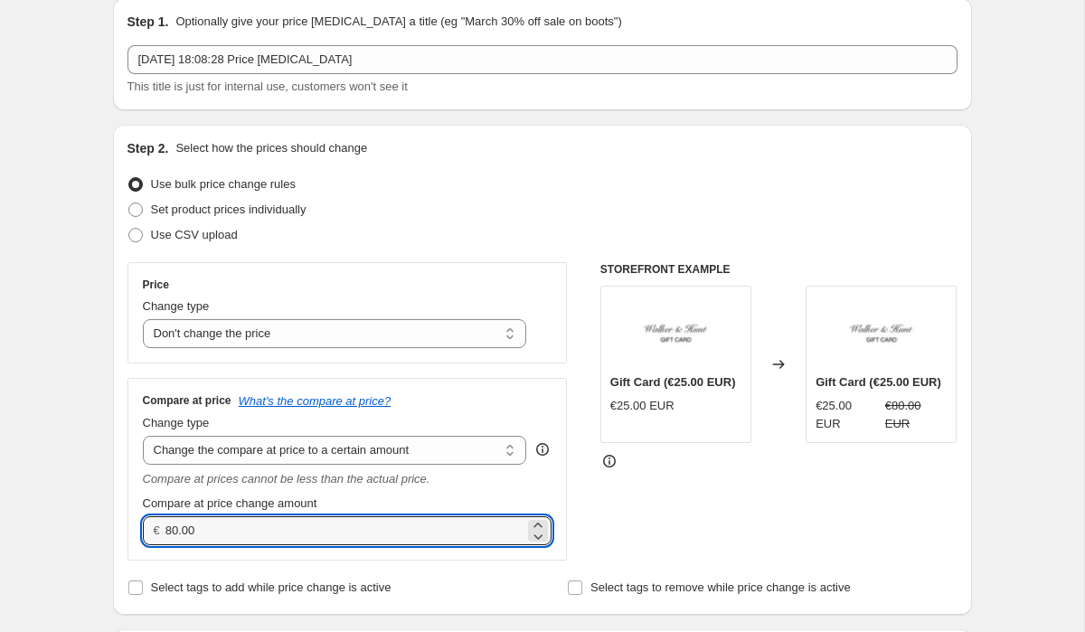
drag, startPoint x: 214, startPoint y: 530, endPoint x: 137, endPoint y: 526, distance: 76.9
click at [138, 526] on div "Compare at price What's the compare at price? Change type Change the compare at…" at bounding box center [347, 469] width 440 height 182
type input "124.95"
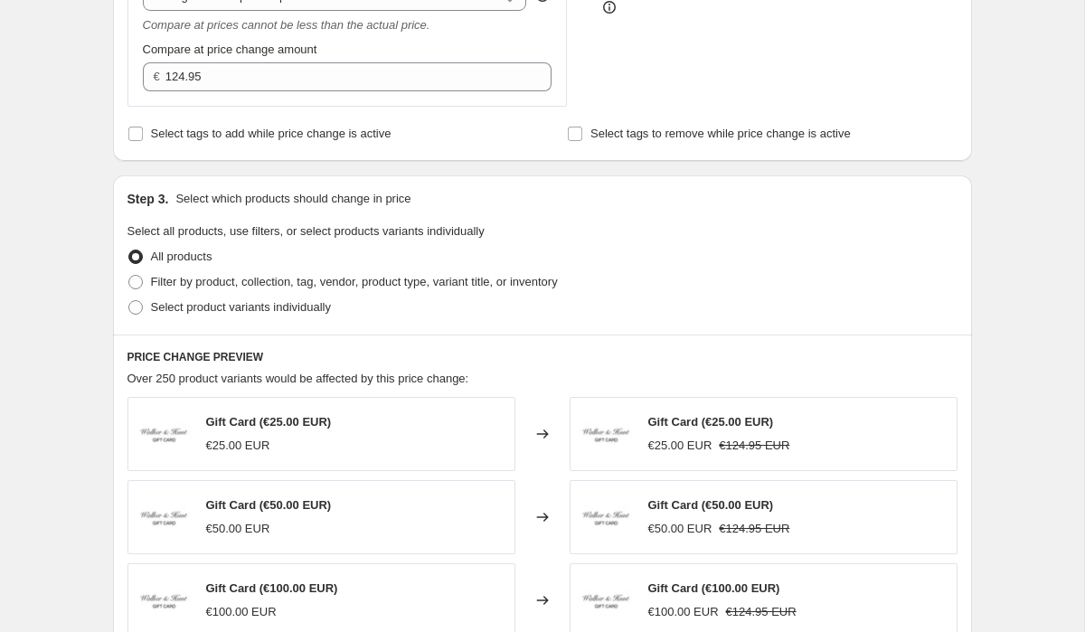
scroll to position [659, 0]
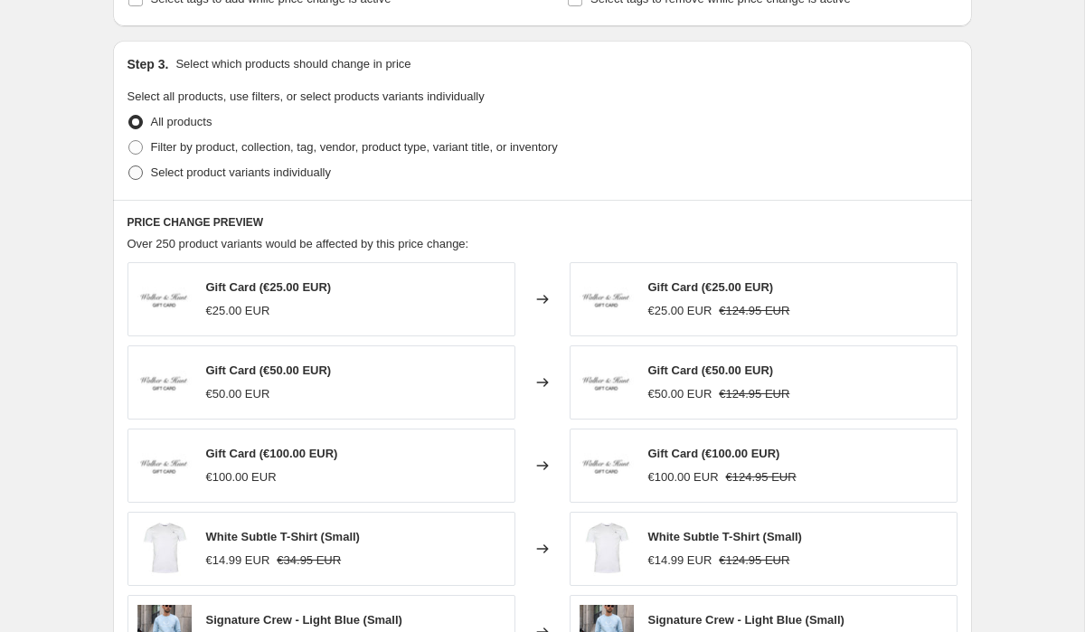
click at [135, 176] on span at bounding box center [135, 172] width 14 height 14
click at [129, 166] on input "Select product variants individually" at bounding box center [128, 165] width 1 height 1
radio input "true"
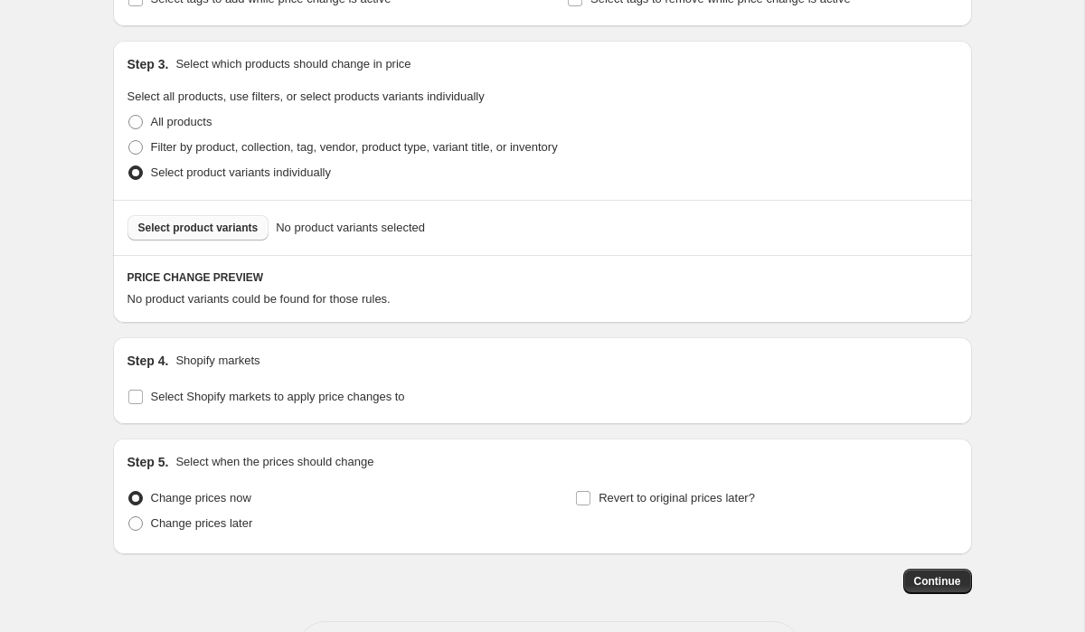
click at [202, 225] on span "Select product variants" at bounding box center [198, 228] width 120 height 14
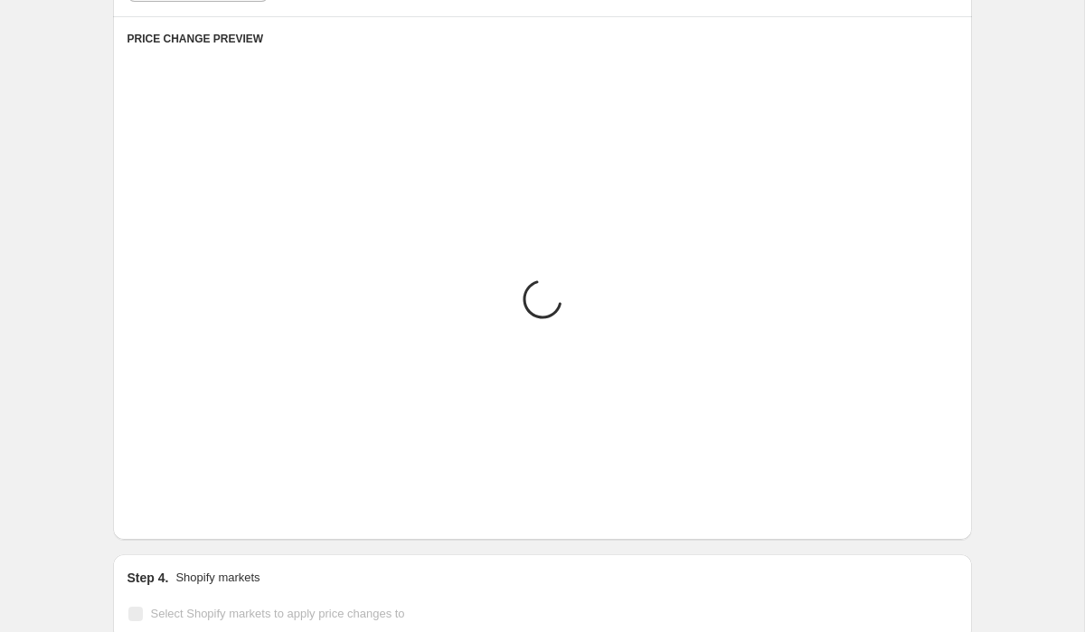
scroll to position [855, 0]
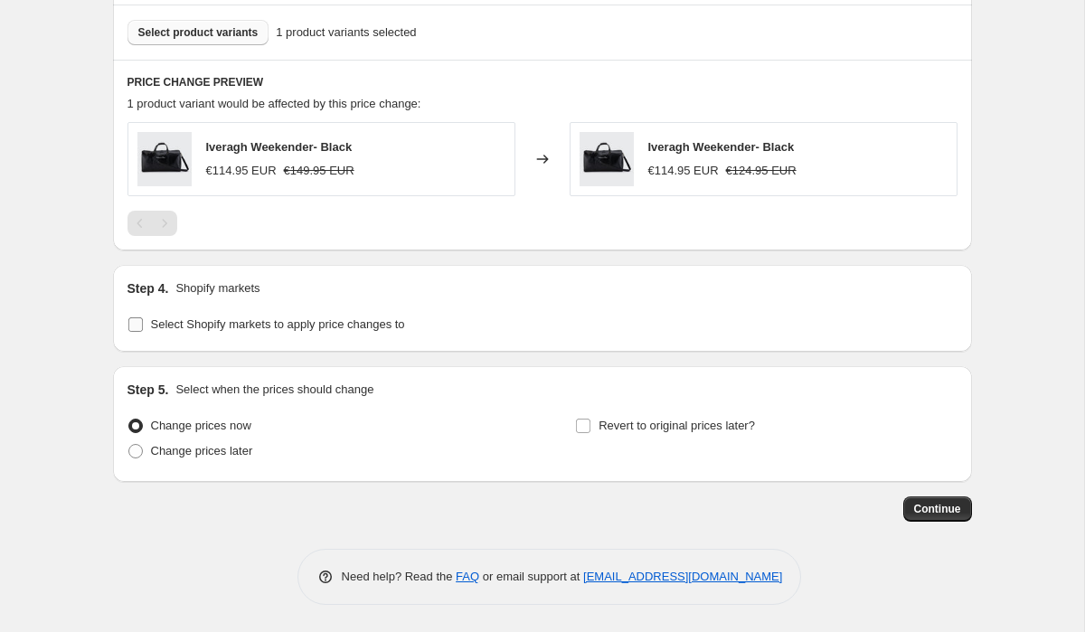
click at [133, 321] on input "Select Shopify markets to apply price changes to" at bounding box center [135, 324] width 14 height 14
checkbox input "true"
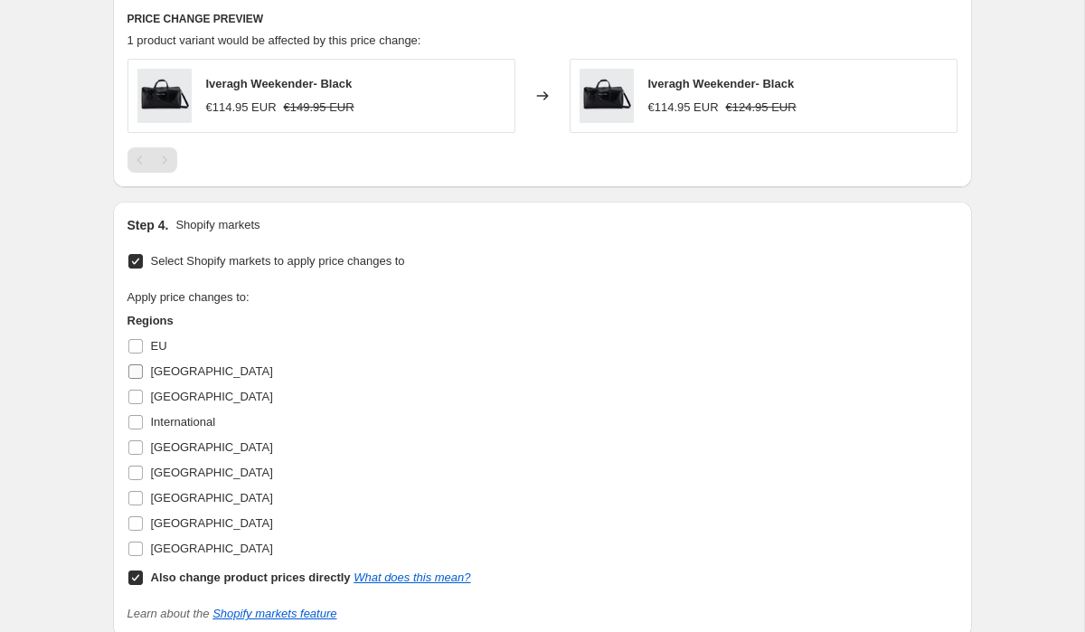
scroll to position [1008, 0]
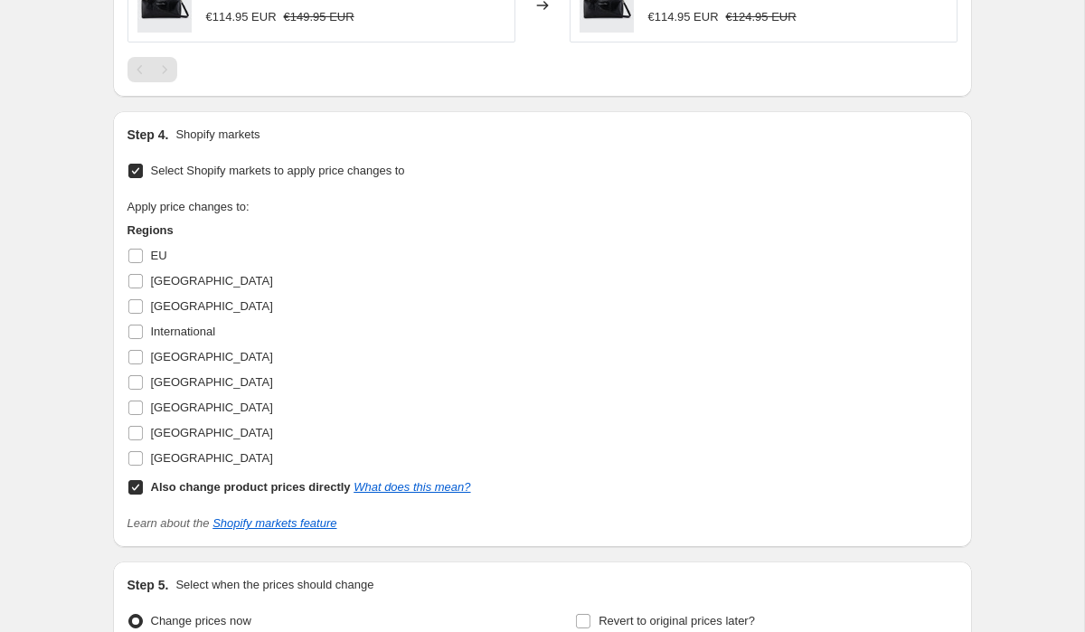
click at [136, 482] on input "Also change product prices directly What does this mean?" at bounding box center [135, 487] width 14 height 14
checkbox input "false"
click at [136, 439] on input "[GEOGRAPHIC_DATA]" at bounding box center [135, 433] width 14 height 14
checkbox input "true"
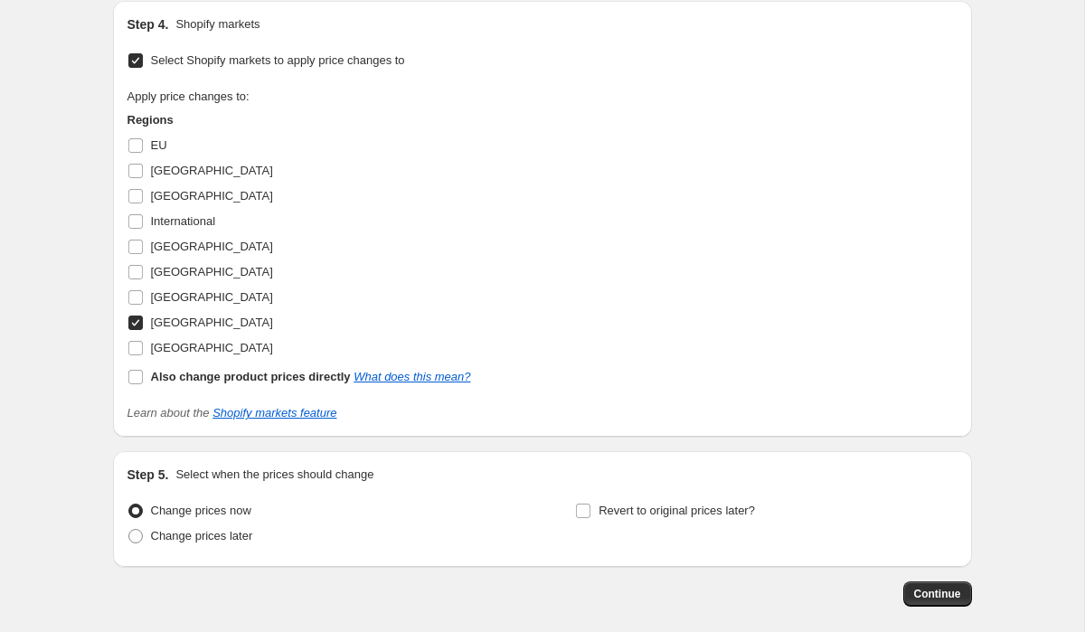
scroll to position [1204, 0]
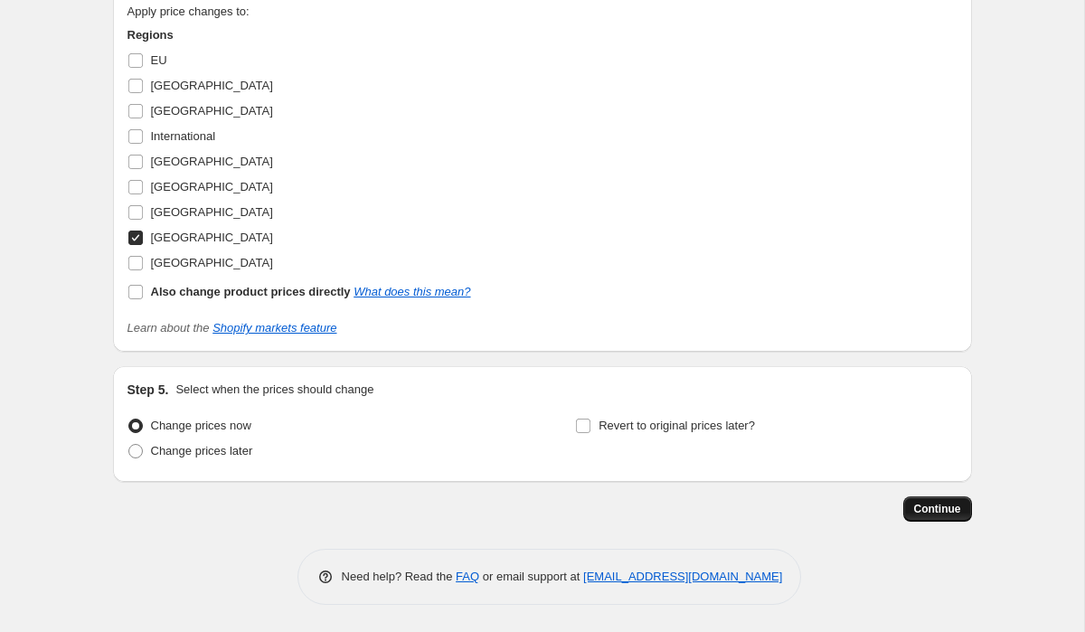
click at [922, 512] on span "Continue" at bounding box center [937, 509] width 47 height 14
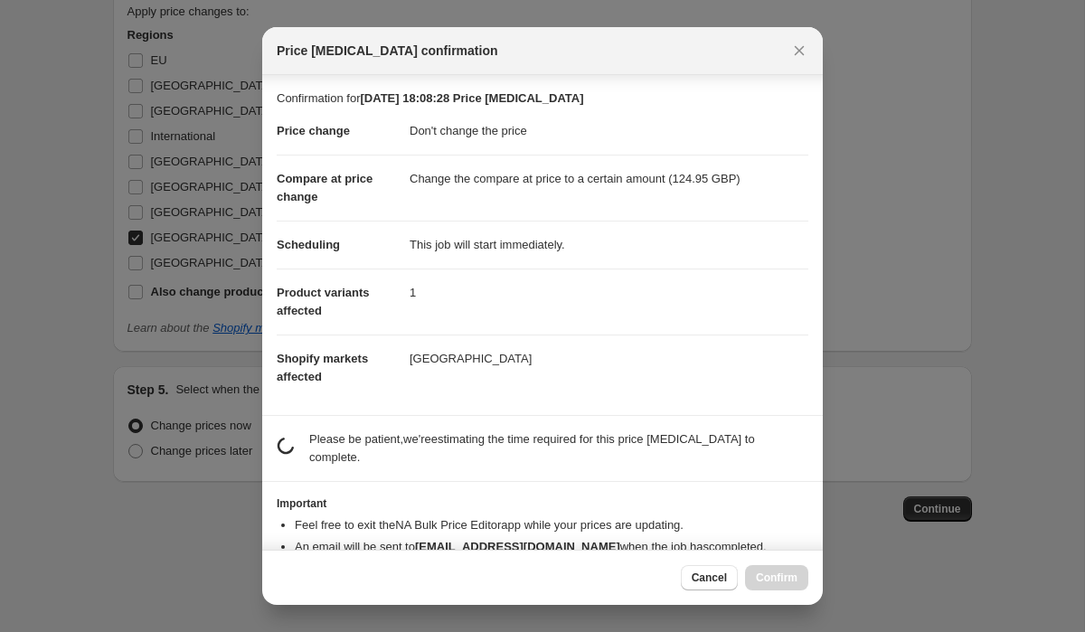
scroll to position [46, 0]
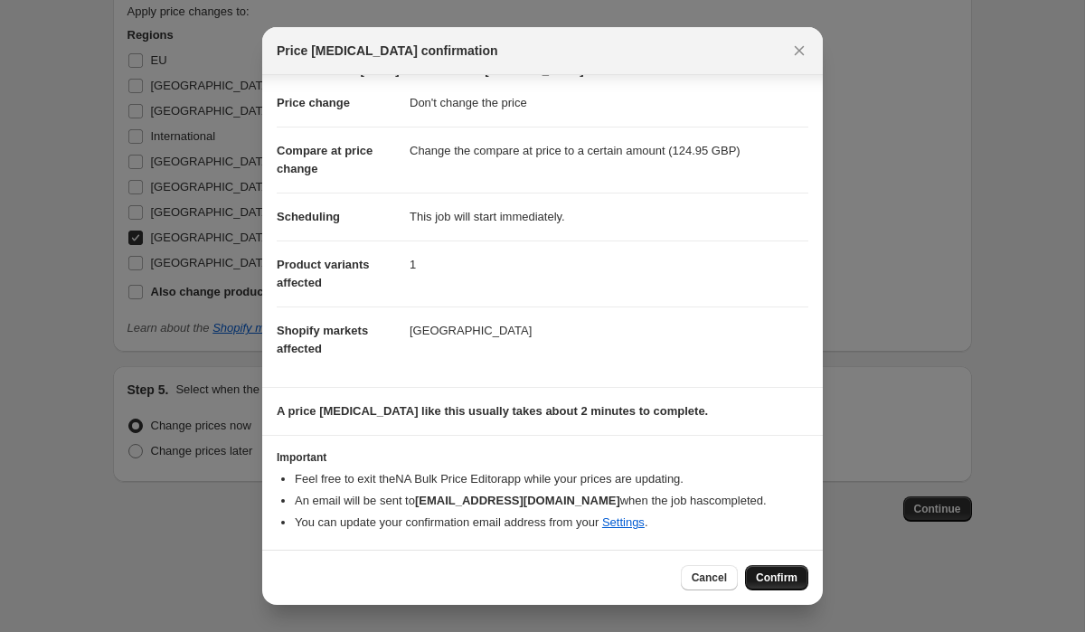
click at [788, 582] on span "Confirm" at bounding box center [777, 578] width 42 height 14
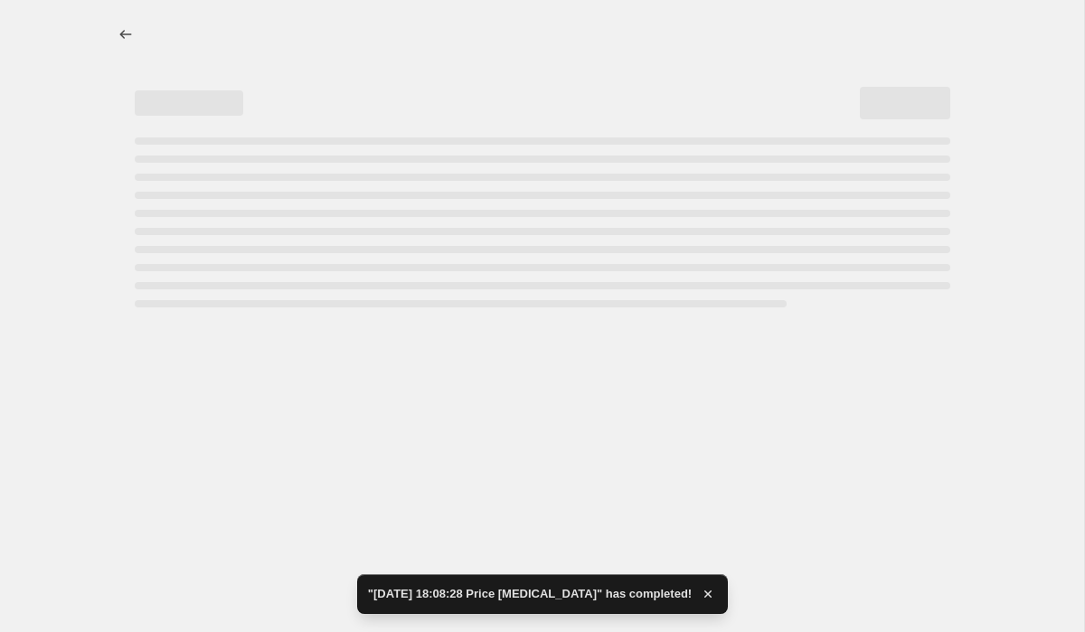
select select "no_change"
select select "to"
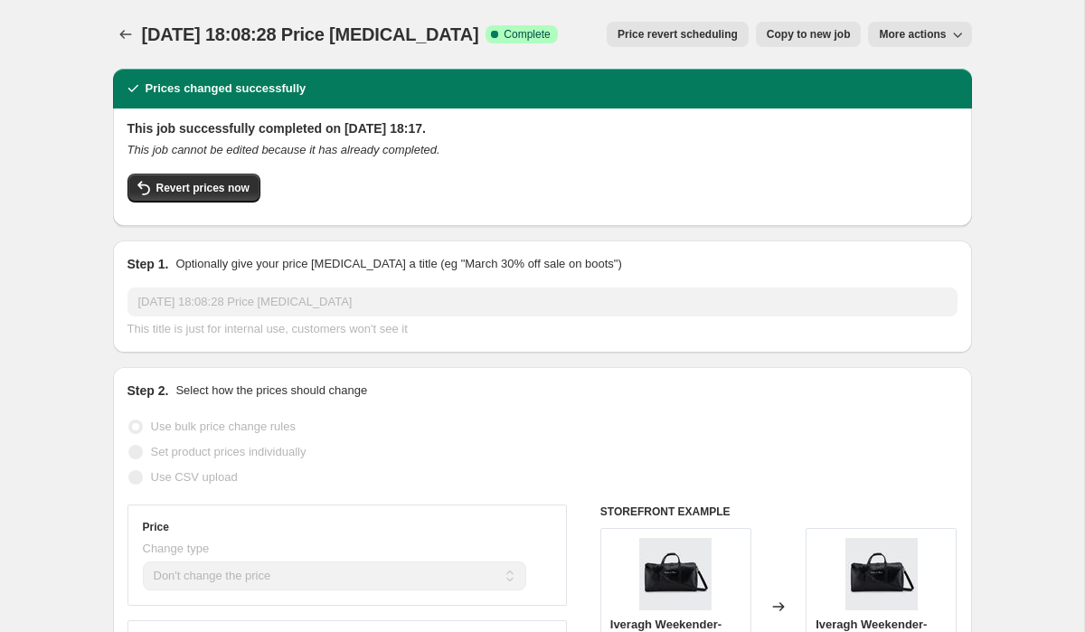
click at [826, 39] on span "Copy to new job" at bounding box center [809, 34] width 84 height 14
select select "no_change"
select select "to"
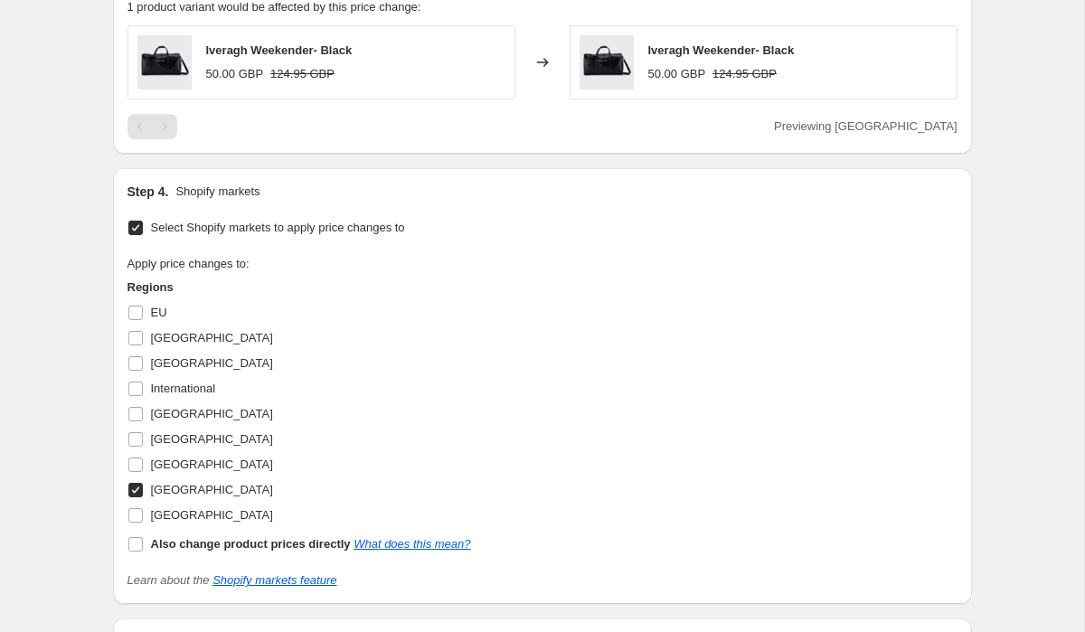
scroll to position [965, 0]
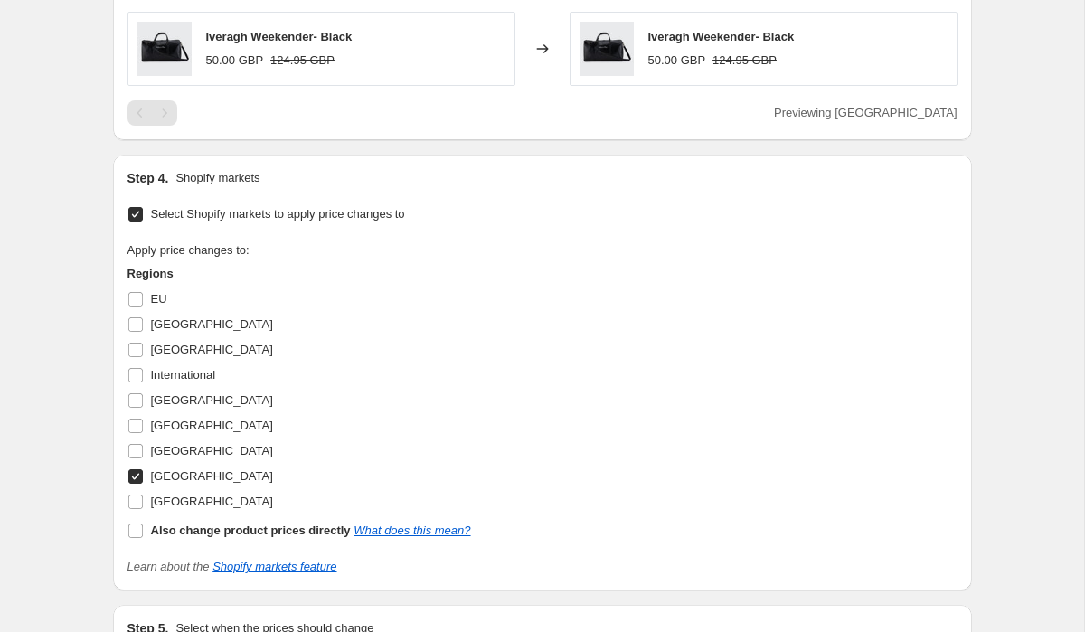
click at [135, 475] on input "[GEOGRAPHIC_DATA]" at bounding box center [135, 476] width 14 height 14
checkbox input "false"
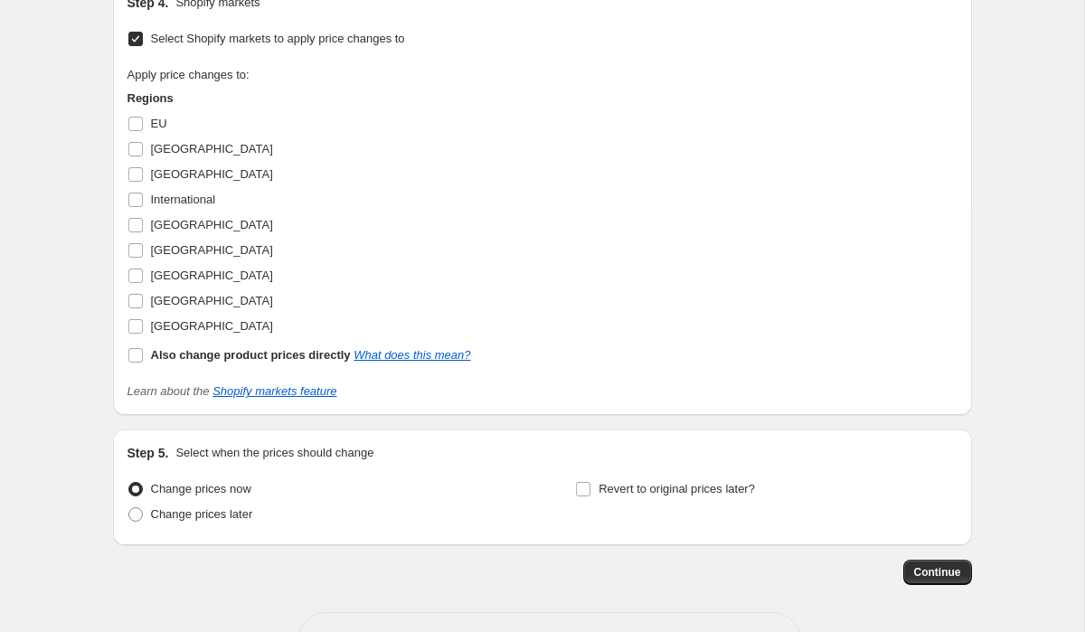
scroll to position [1176, 0]
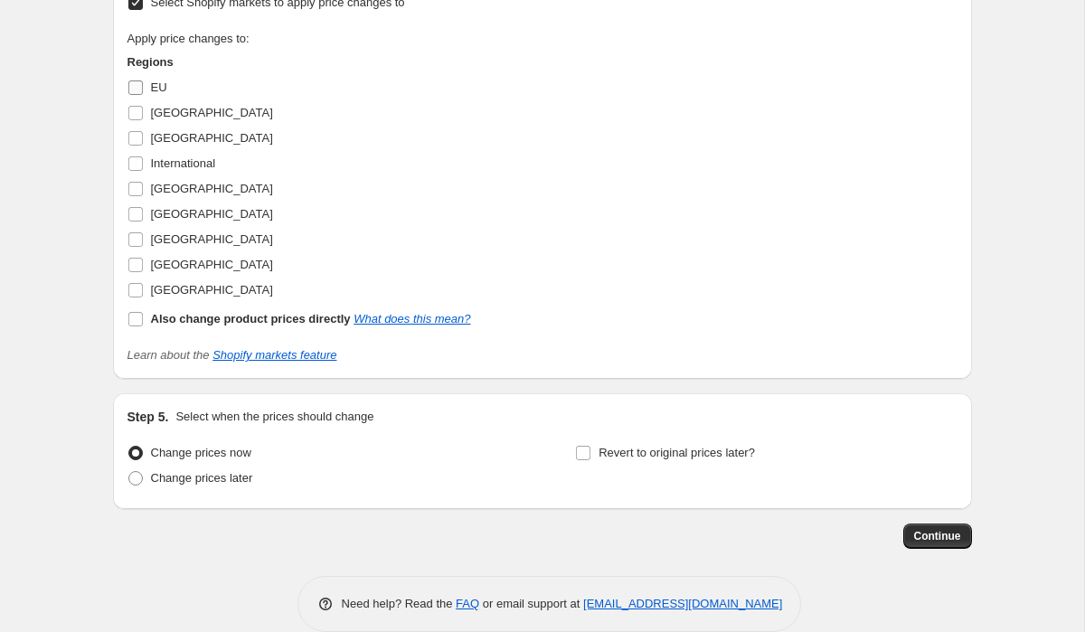
click at [134, 92] on input "EU" at bounding box center [135, 87] width 14 height 14
checkbox input "true"
click at [140, 192] on input "[GEOGRAPHIC_DATA]" at bounding box center [135, 189] width 14 height 14
checkbox input "true"
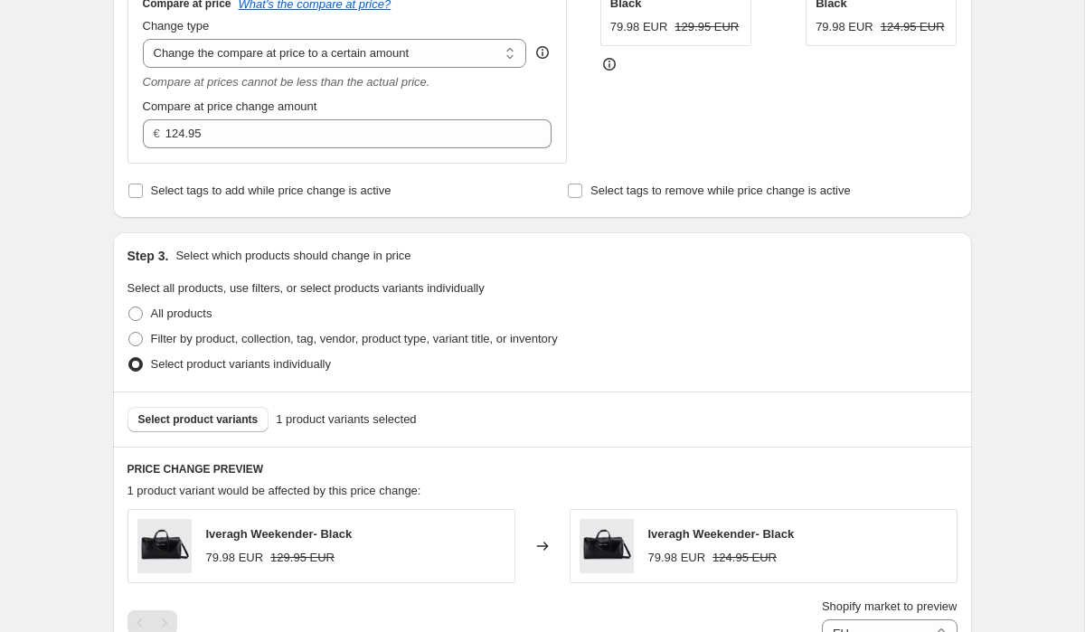
scroll to position [476, 0]
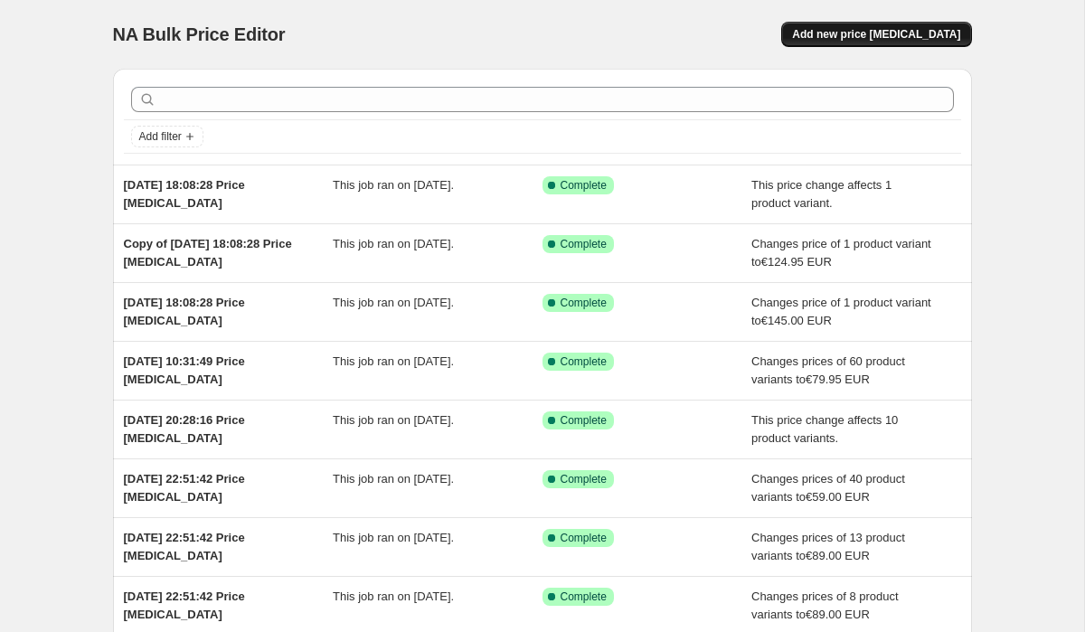
click at [836, 37] on span "Add new price [MEDICAL_DATA]" at bounding box center [876, 34] width 168 height 14
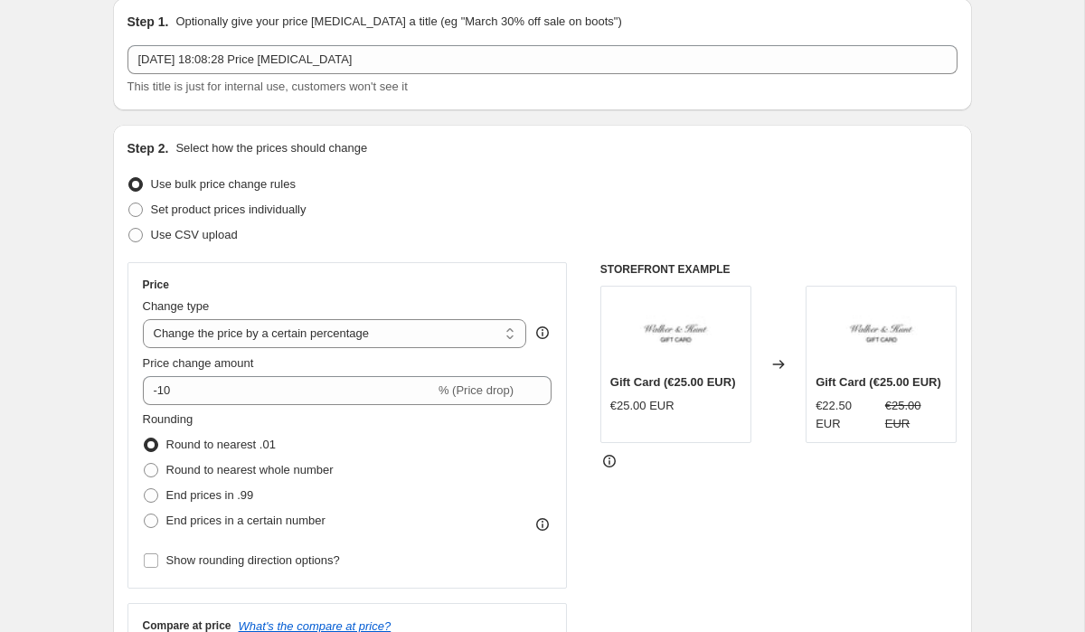
scroll to position [98, 0]
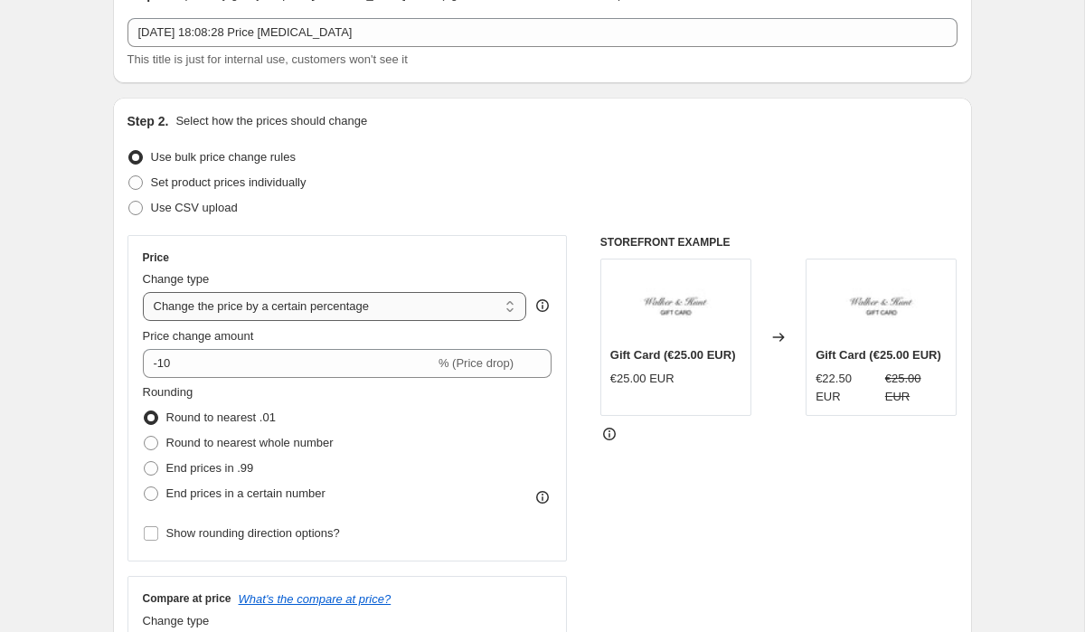
click at [227, 301] on select "Change the price to a certain amount Change the price by a certain amount Chang…" at bounding box center [335, 306] width 384 height 29
select select "to"
click at [143, 292] on select "Change the price to a certain amount Change the price by a certain amount Chang…" at bounding box center [335, 306] width 384 height 29
type input "80.00"
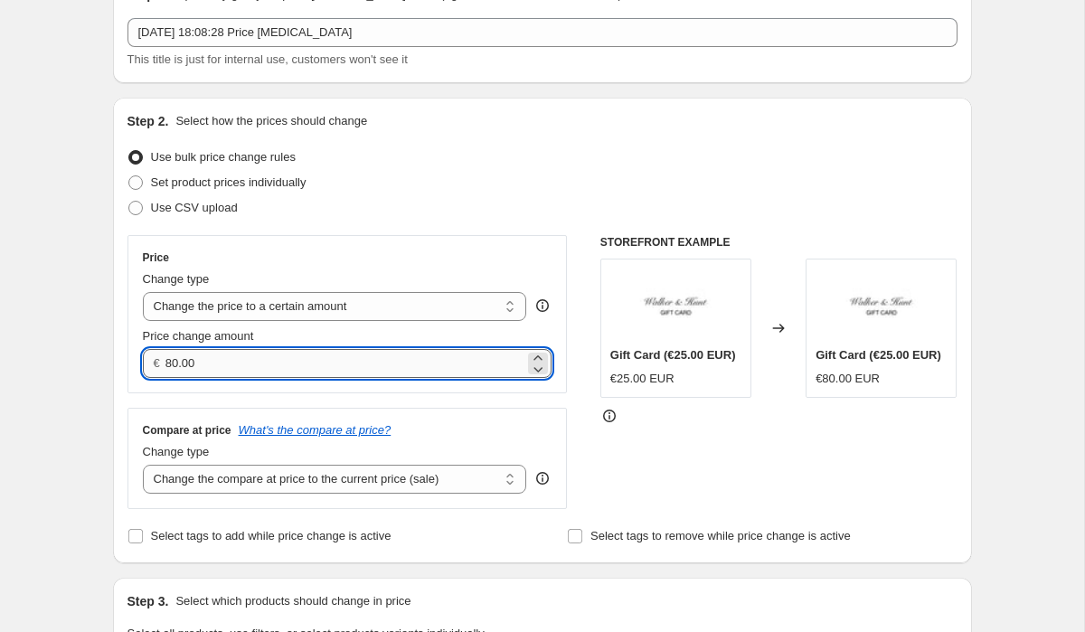
click at [204, 363] on input "80.00" at bounding box center [344, 363] width 359 height 29
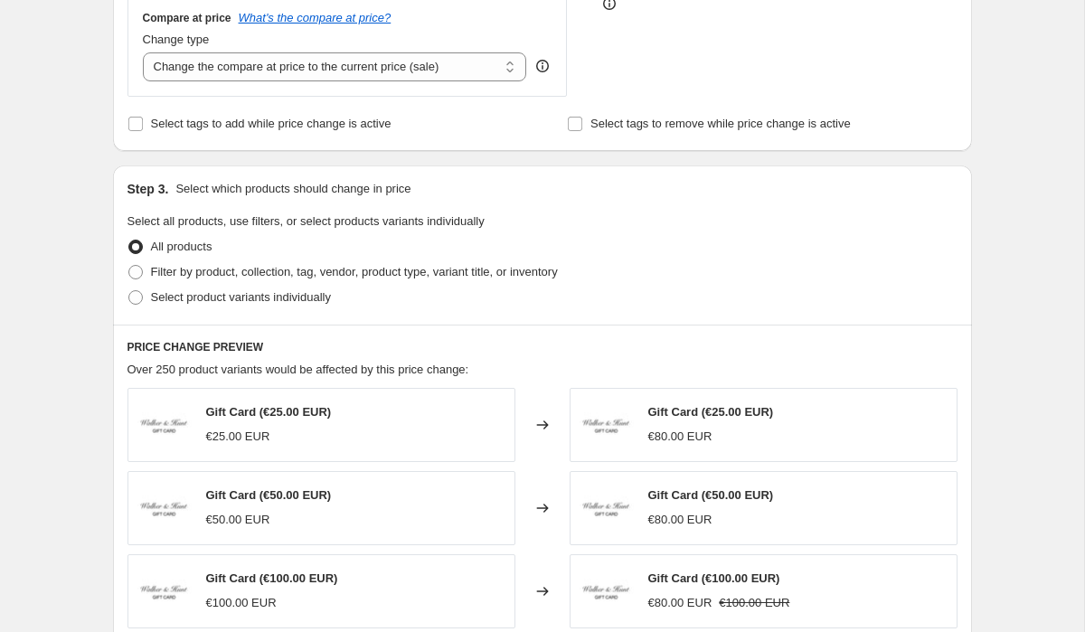
scroll to position [543, 0]
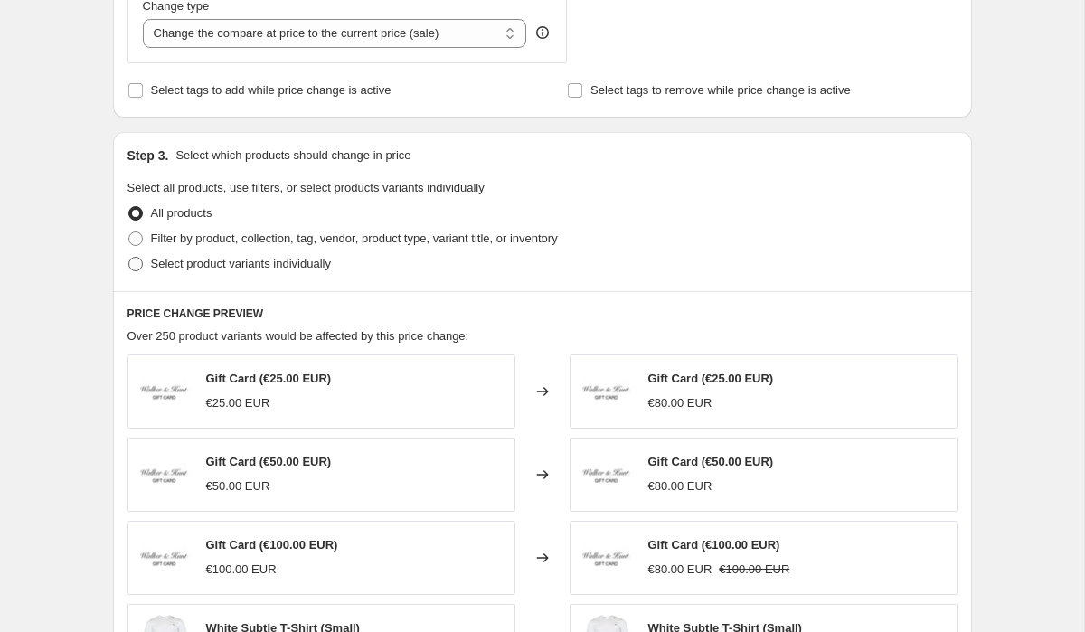
click at [135, 266] on span at bounding box center [135, 264] width 14 height 14
click at [129, 258] on input "Select product variants individually" at bounding box center [128, 257] width 1 height 1
radio input "true"
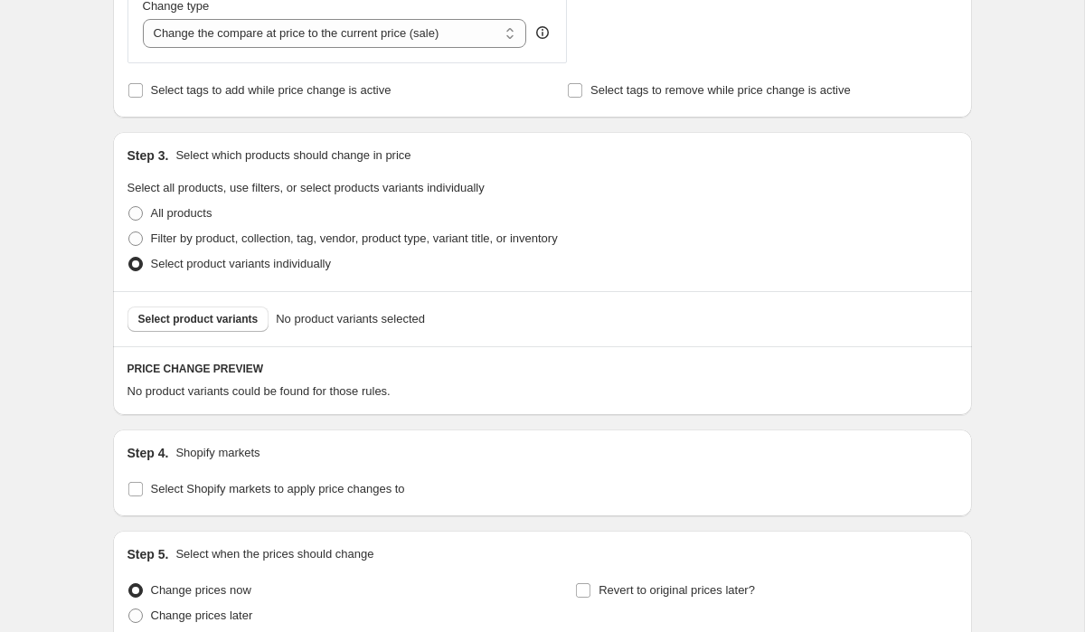
click at [199, 318] on span "Select product variants" at bounding box center [198, 319] width 120 height 14
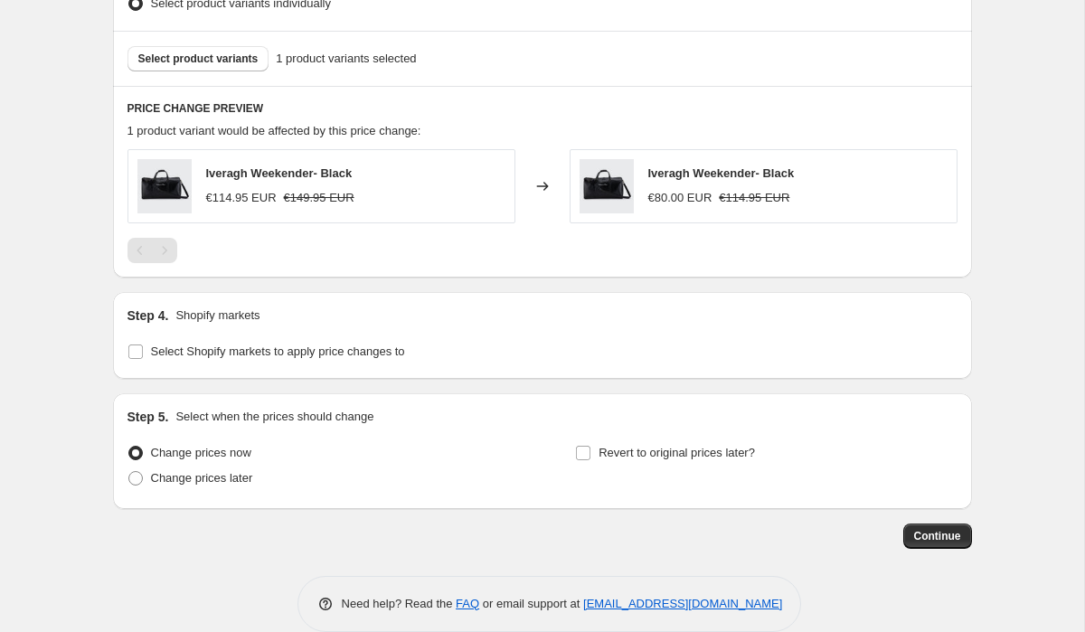
scroll to position [805, 0]
click at [139, 348] on input "Select Shopify markets to apply price changes to" at bounding box center [135, 351] width 14 height 14
checkbox input "true"
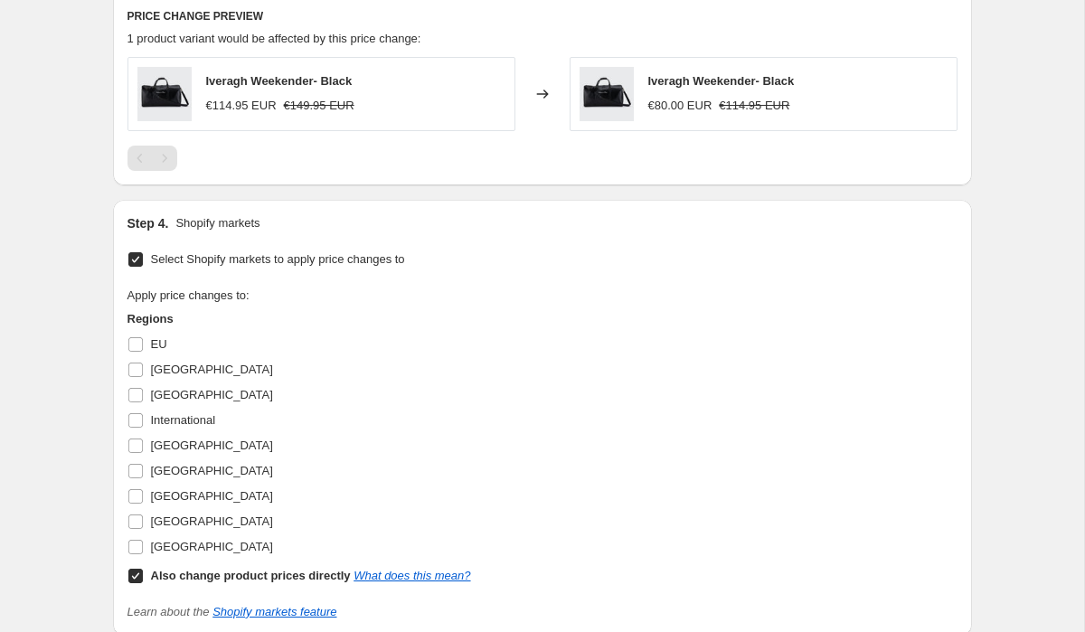
scroll to position [960, 0]
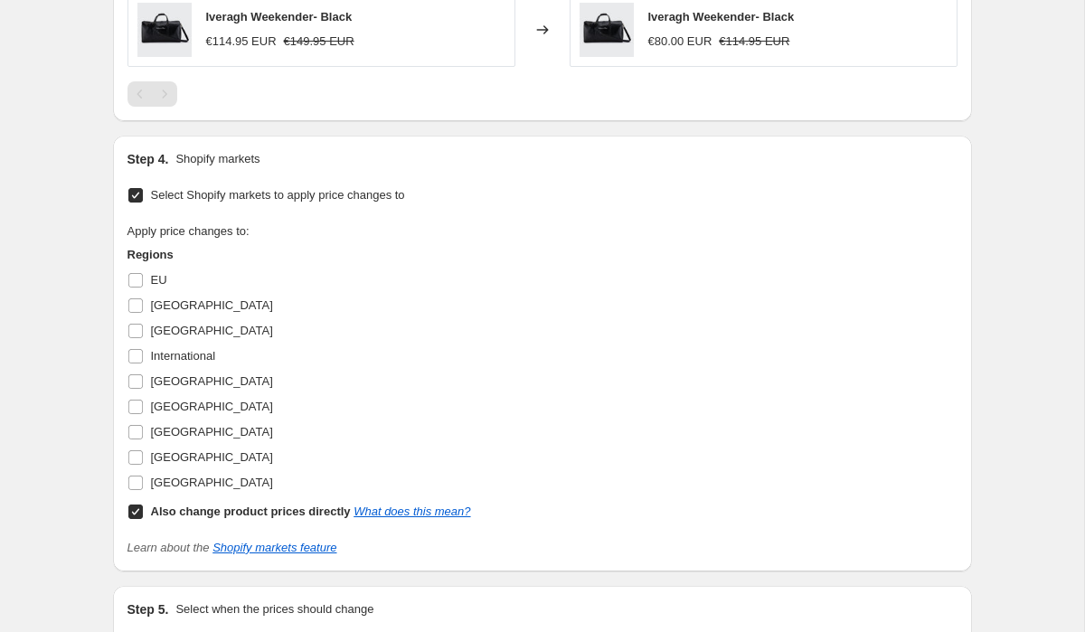
click at [135, 515] on input "Also change product prices directly What does this mean?" at bounding box center [135, 512] width 14 height 14
checkbox input "false"
click at [138, 383] on input "[GEOGRAPHIC_DATA]" at bounding box center [135, 381] width 14 height 14
checkbox input "true"
click at [132, 274] on input "EU" at bounding box center [135, 280] width 14 height 14
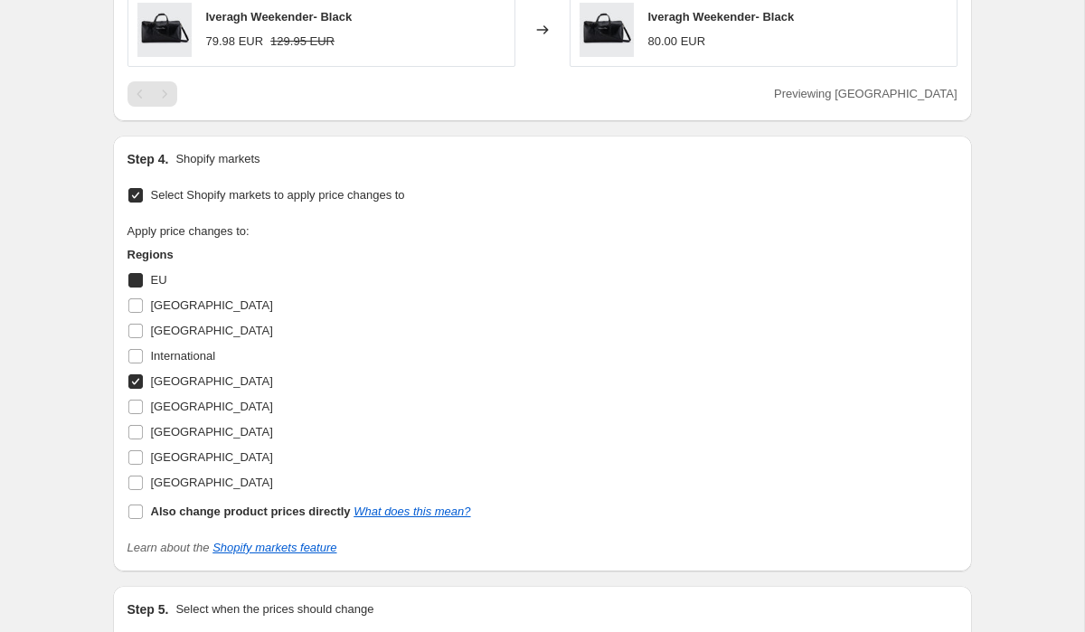
checkbox input "true"
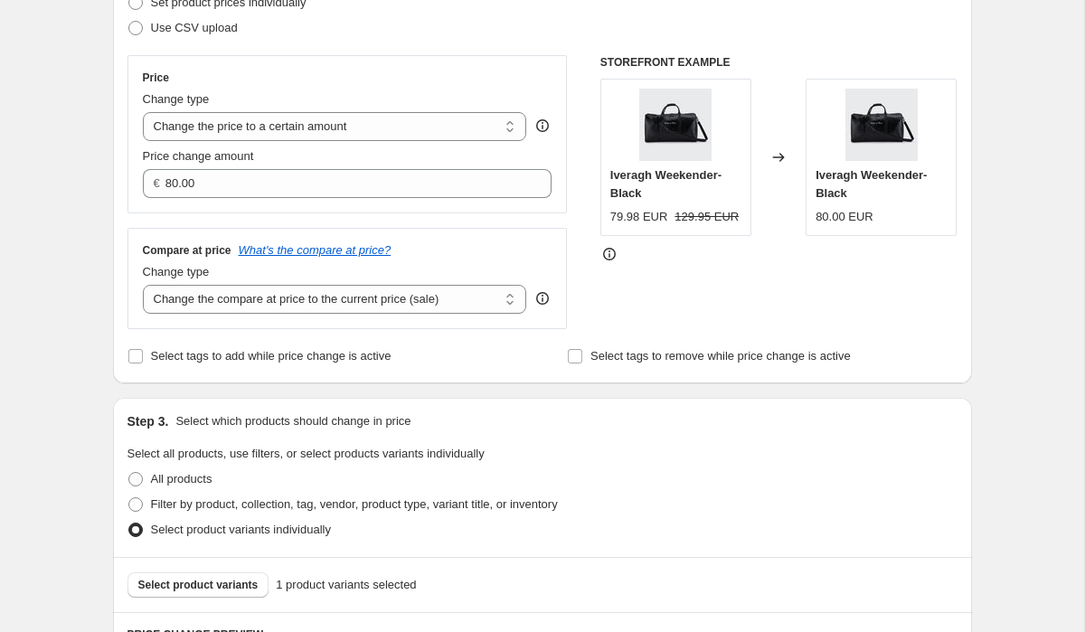
scroll to position [279, 0]
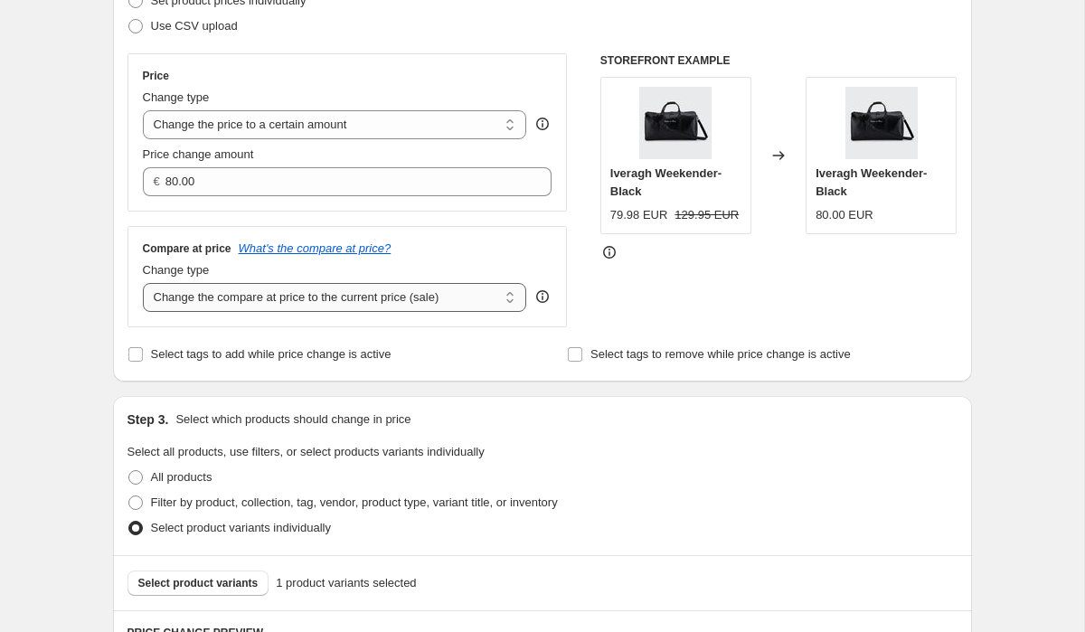
click at [203, 304] on select "Change the compare at price to the current price (sale) Change the compare at p…" at bounding box center [335, 297] width 384 height 29
select select "to"
click at [143, 283] on select "Change the compare at price to the current price (sale) Change the compare at p…" at bounding box center [335, 297] width 384 height 29
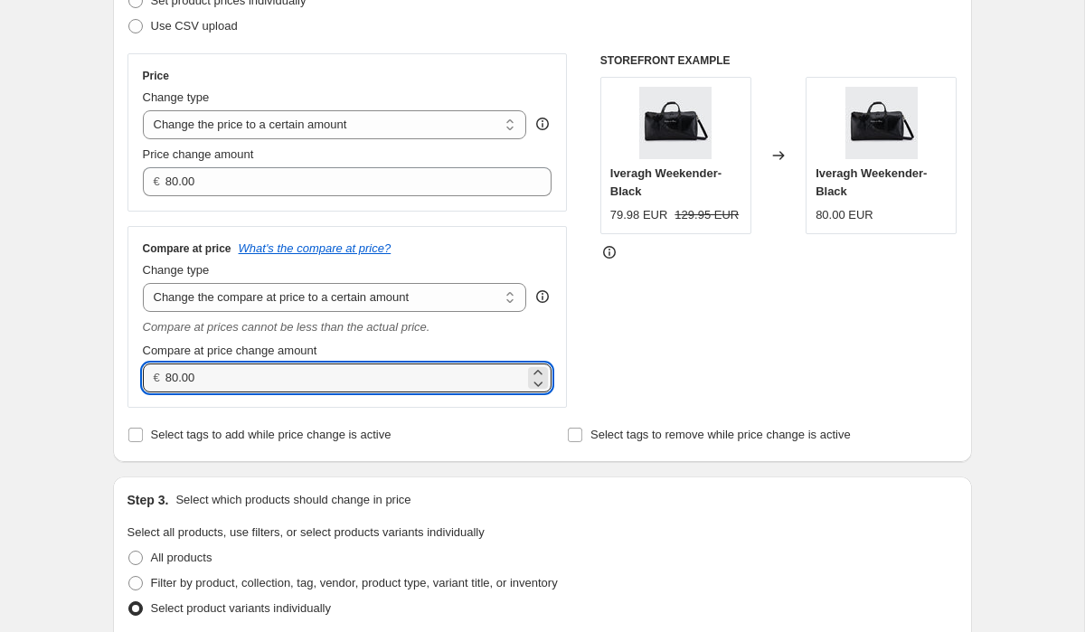
drag, startPoint x: 210, startPoint y: 376, endPoint x: 128, endPoint y: 374, distance: 81.4
click at [133, 375] on div "Compare at price What's the compare at price? Change type Change the compare at…" at bounding box center [347, 317] width 440 height 182
type input "145.00"
click at [123, 221] on div "Step 2. Select how the prices should change Use bulk price change rules Set pro…" at bounding box center [542, 189] width 859 height 546
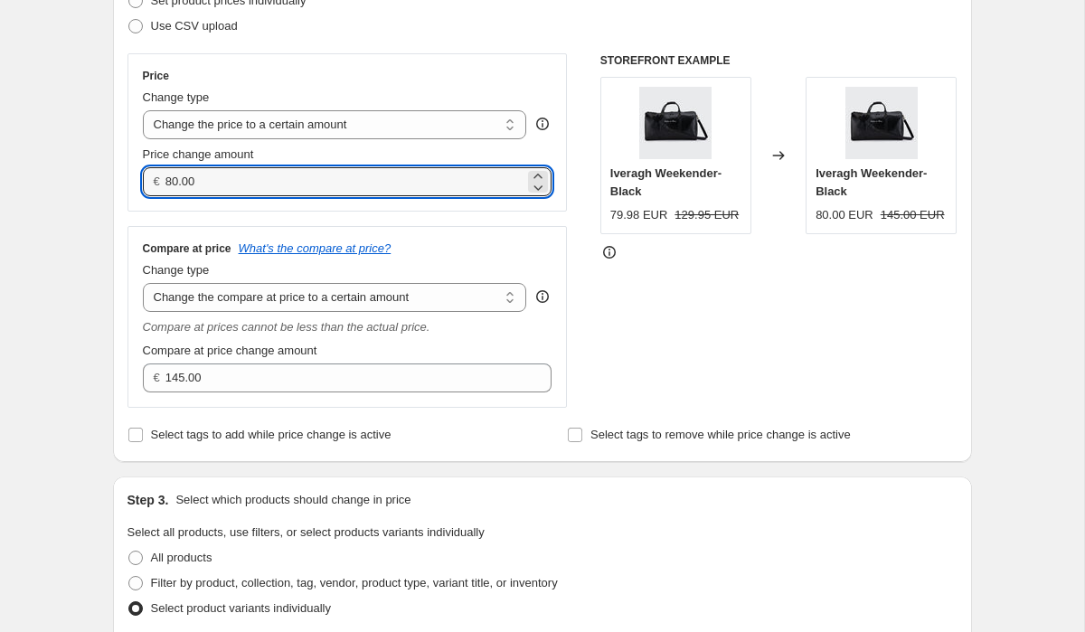
drag, startPoint x: 228, startPoint y: 184, endPoint x: 109, endPoint y: 180, distance: 119.4
click at [115, 180] on div "Step 2. Select how the prices should change Use bulk price change rules Set pro…" at bounding box center [542, 189] width 859 height 546
type input "109.00"
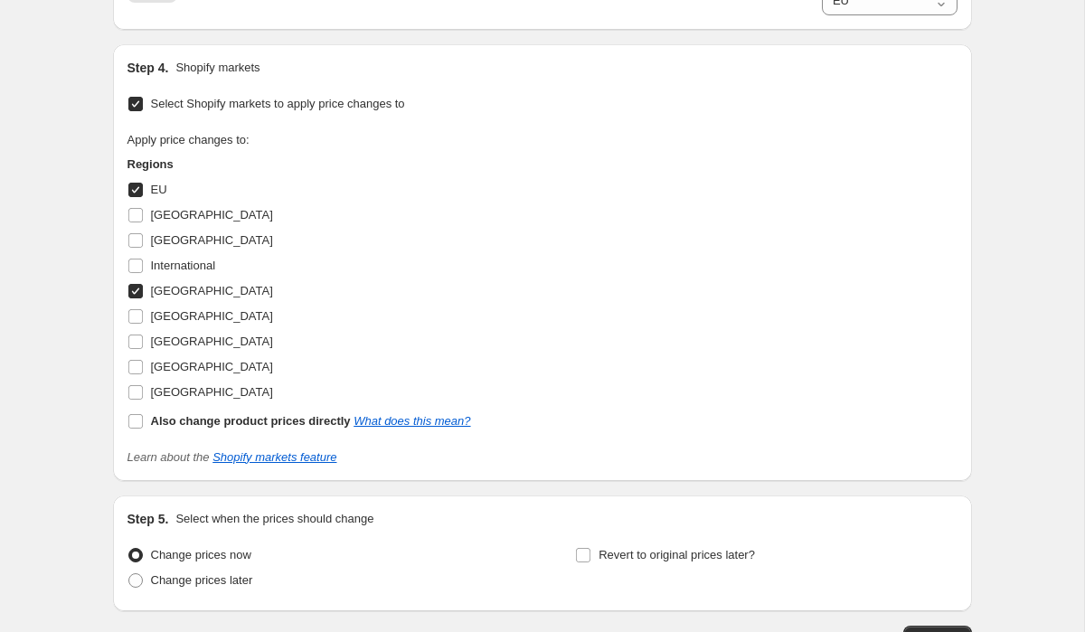
scroll to position [1286, 0]
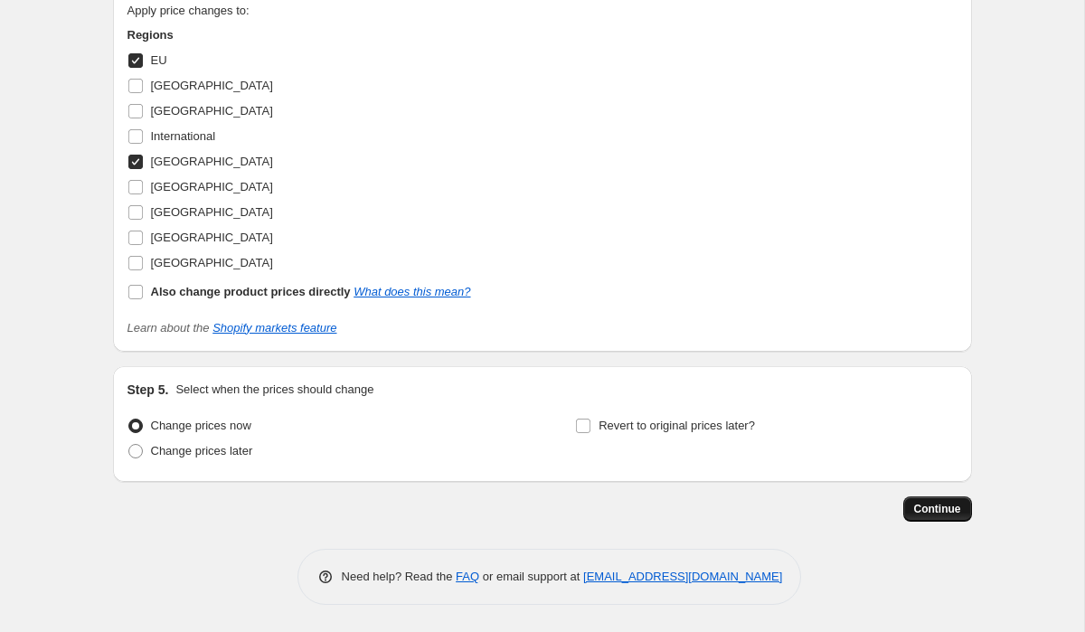
click at [944, 507] on span "Continue" at bounding box center [937, 509] width 47 height 14
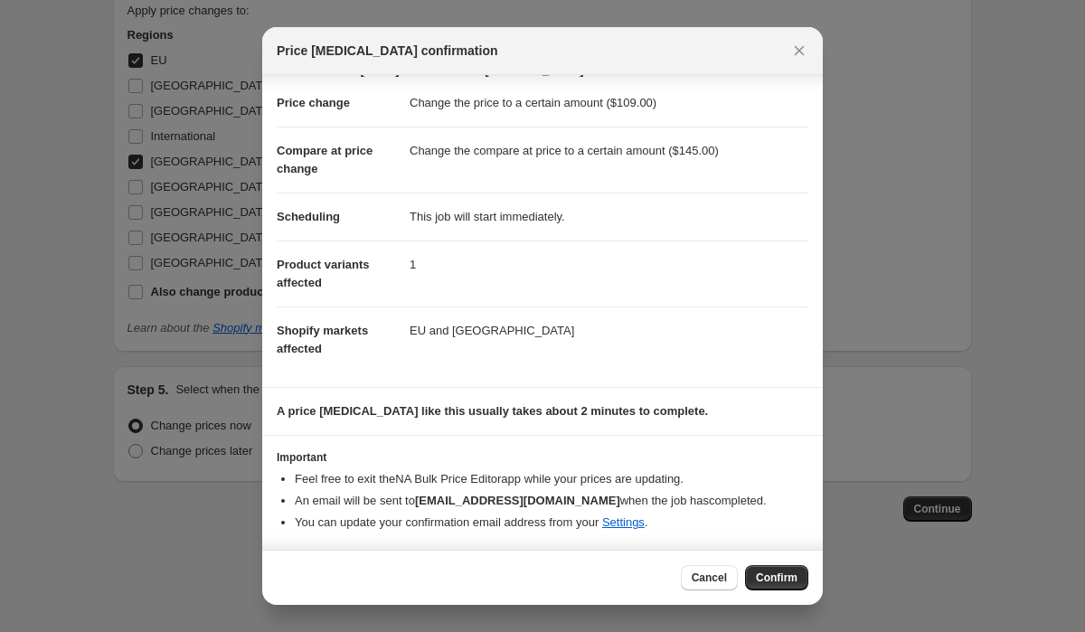
scroll to position [46, 0]
click at [783, 574] on span "Confirm" at bounding box center [777, 578] width 42 height 14
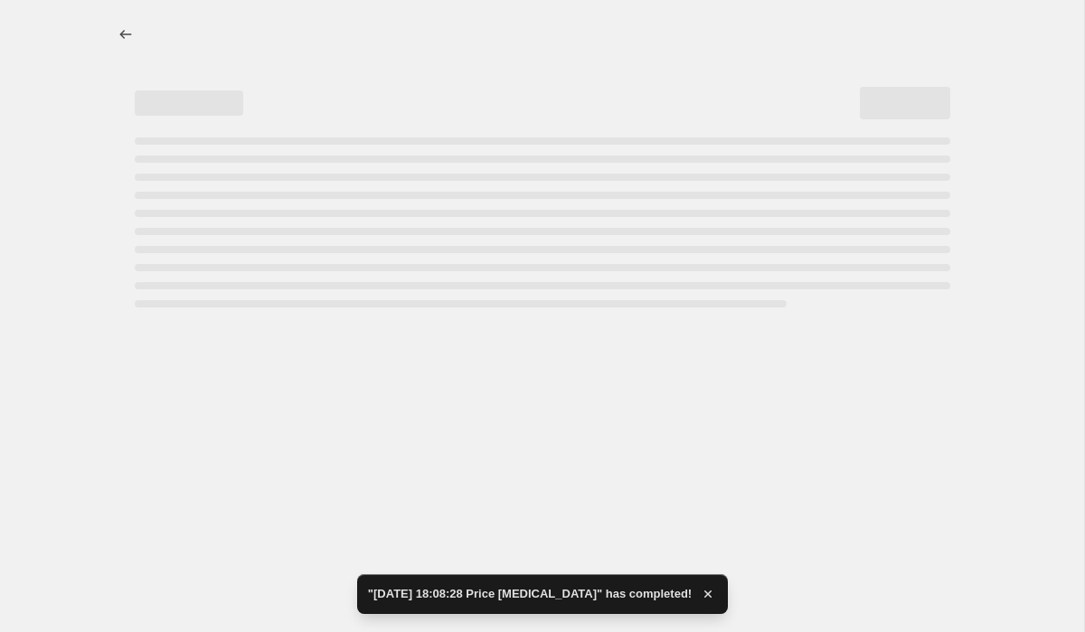
select select "to"
